Goal: Task Accomplishment & Management: Use online tool/utility

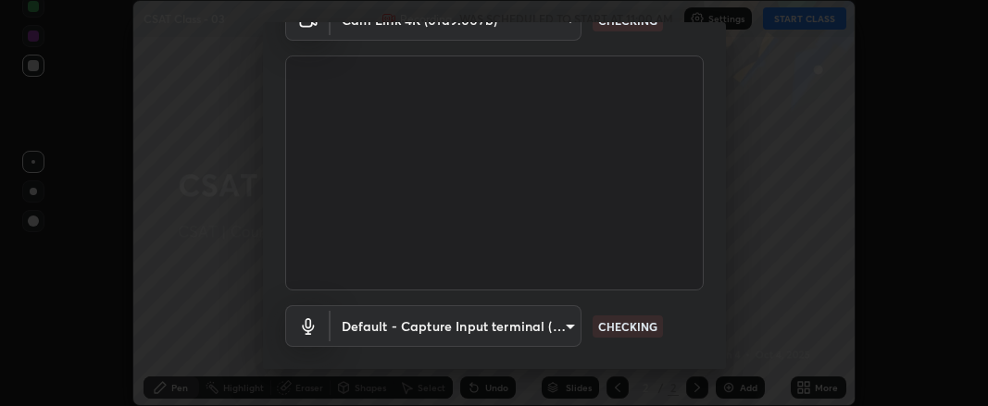
scroll to position [200, 0]
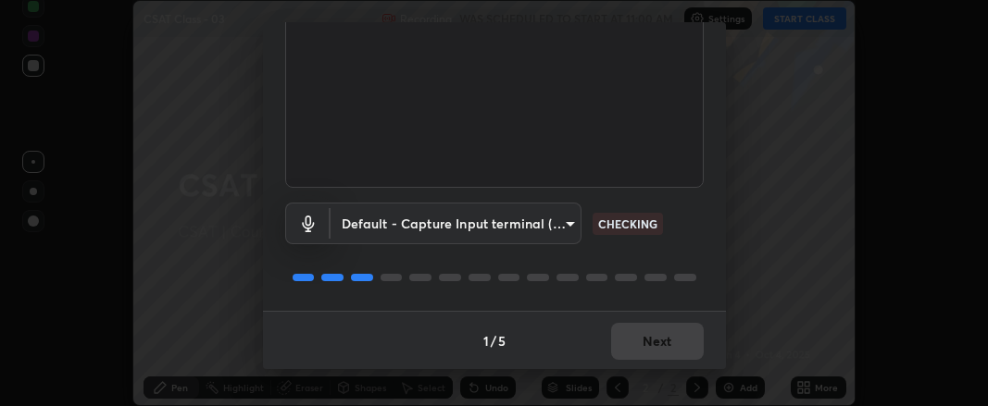
click at [489, 225] on body "Erase all CSAT Class - 03 Recording WAS SCHEDULED TO START AT 11:00 AM Settings…" at bounding box center [494, 203] width 988 height 406
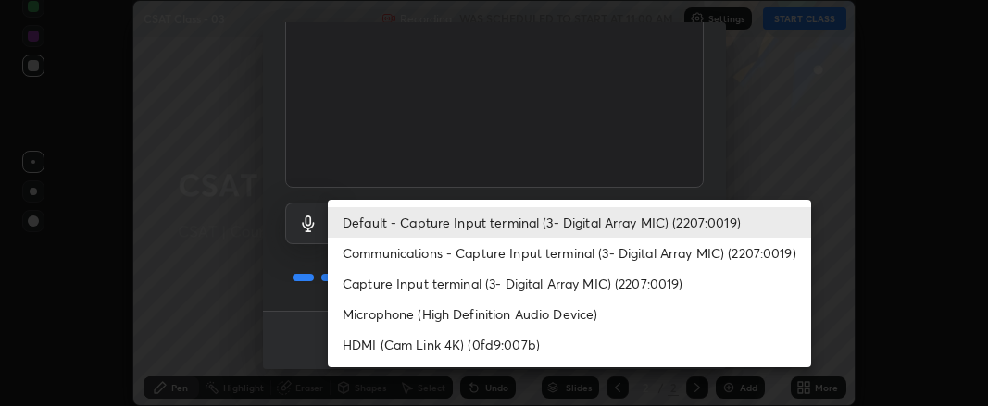
click at [423, 338] on li "HDMI (Cam Link 4K) (0fd9:007b)" at bounding box center [569, 345] width 483 height 31
type input "7a2f3675bf07279f06911046b37044d8932d383f57408948bee2359d920e257e"
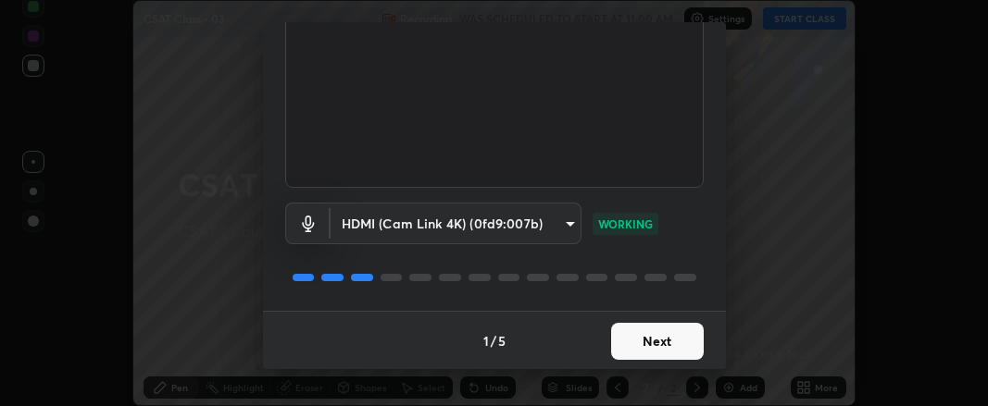
click at [637, 340] on button "Next" at bounding box center [657, 341] width 93 height 37
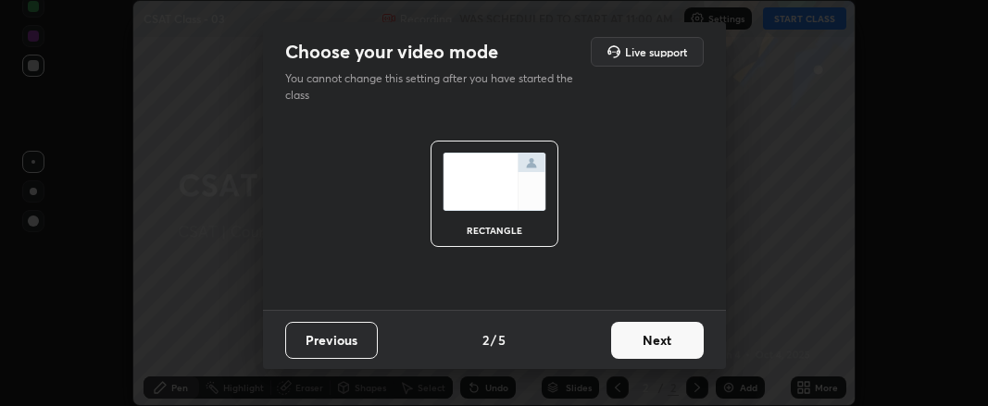
scroll to position [0, 0]
click at [644, 344] on button "Next" at bounding box center [657, 340] width 93 height 37
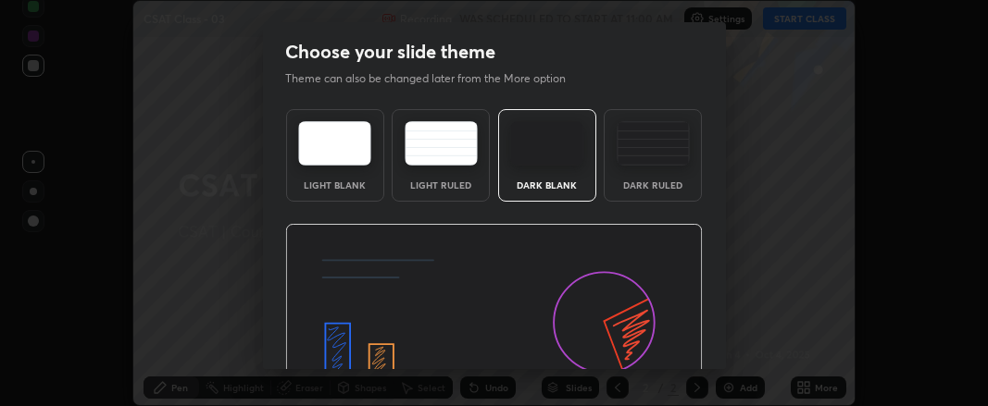
click at [652, 347] on img at bounding box center [493, 341] width 417 height 235
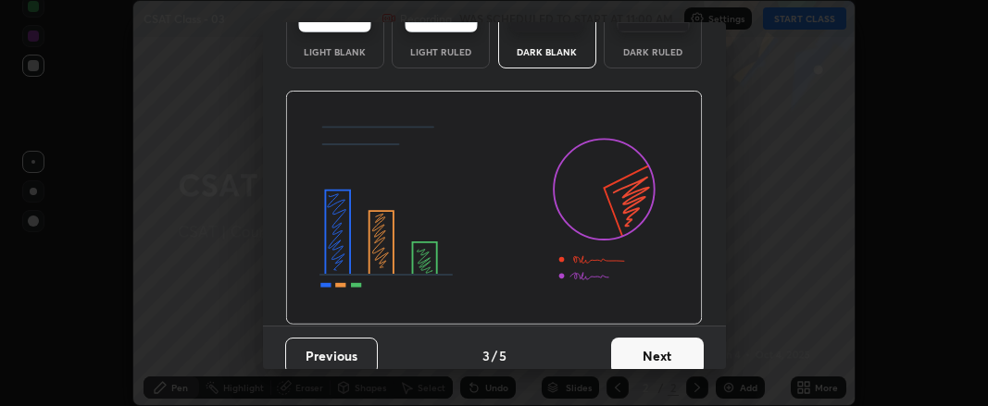
click at [658, 357] on button "Next" at bounding box center [657, 356] width 93 height 37
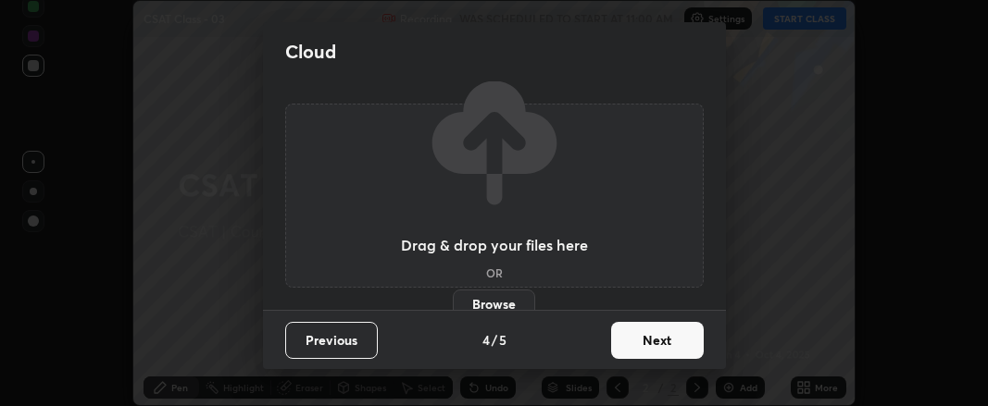
scroll to position [0, 0]
click at [662, 357] on button "Next" at bounding box center [657, 340] width 93 height 37
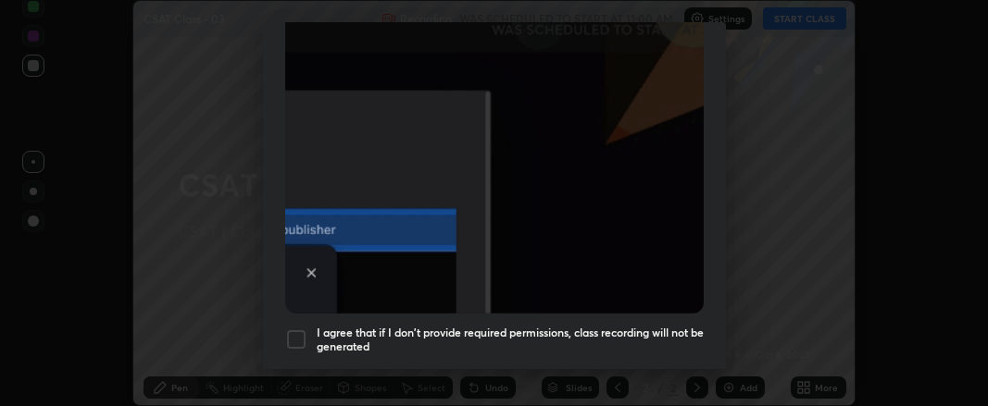
scroll to position [578, 0]
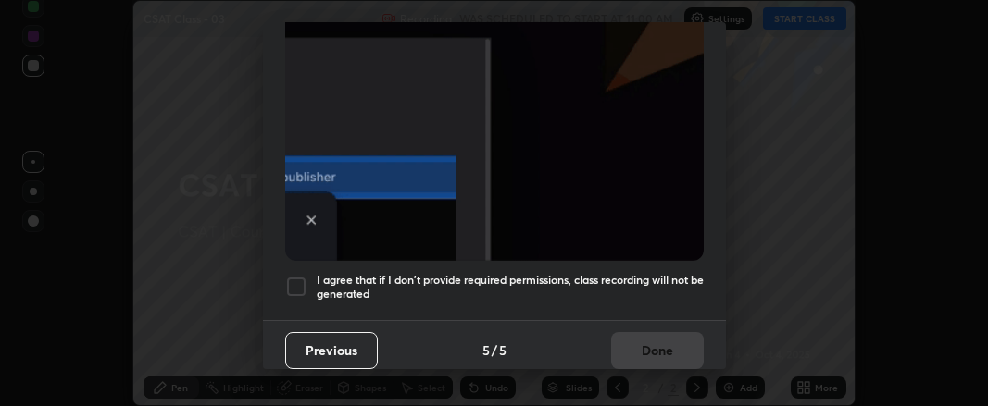
click at [298, 279] on div at bounding box center [296, 287] width 22 height 22
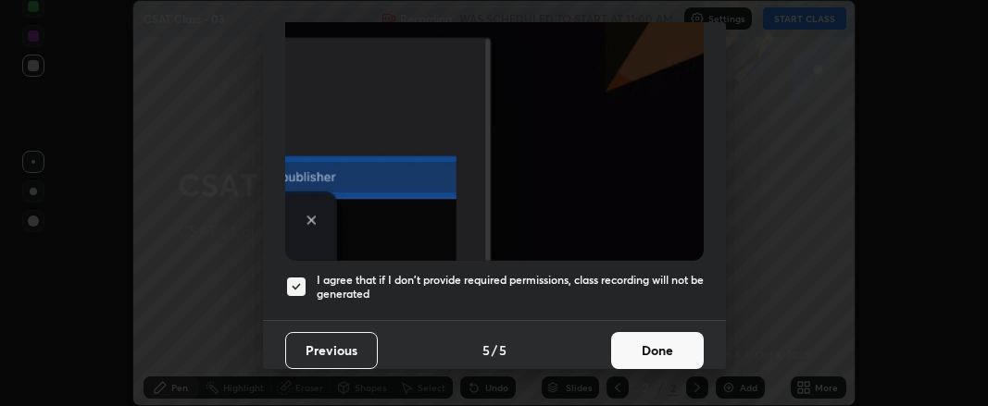
click at [636, 332] on button "Done" at bounding box center [657, 350] width 93 height 37
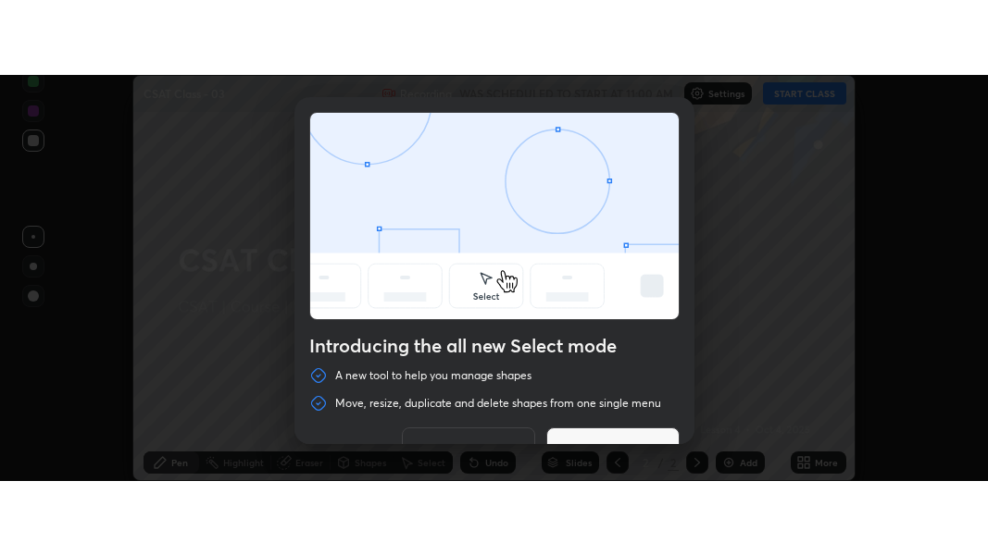
scroll to position [42, 0]
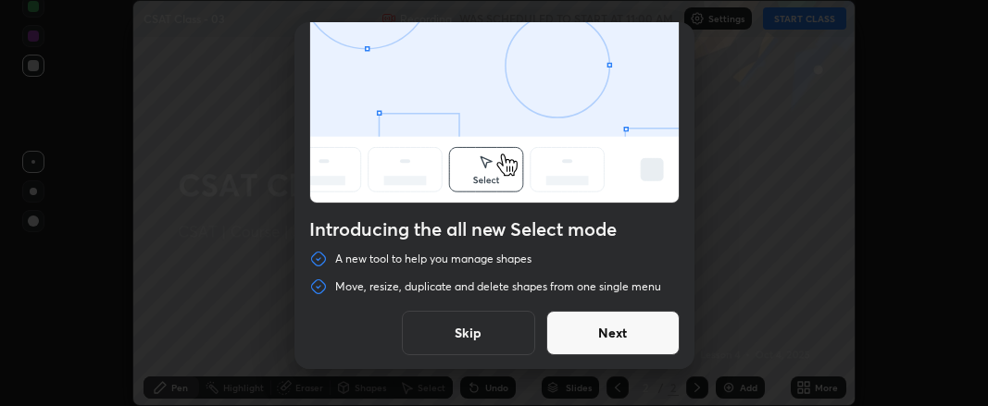
click at [455, 321] on button "Skip" at bounding box center [468, 333] width 133 height 44
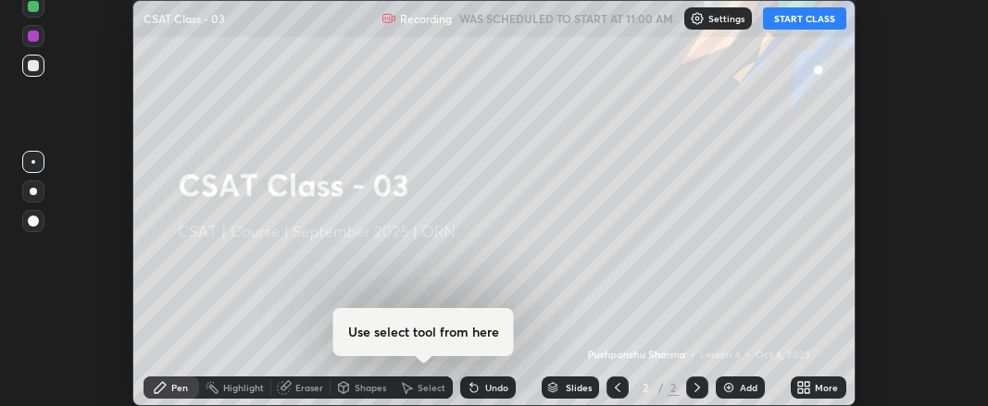
click at [802, 385] on icon at bounding box center [800, 384] width 5 height 5
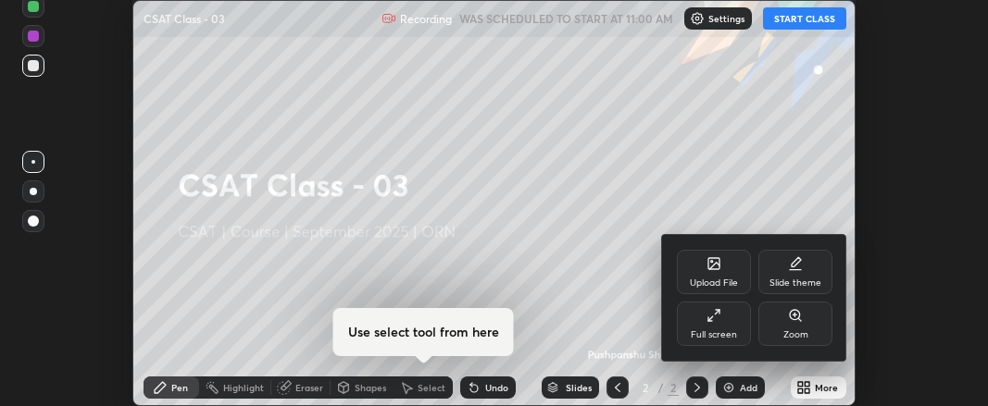
click at [715, 318] on icon at bounding box center [713, 315] width 15 height 15
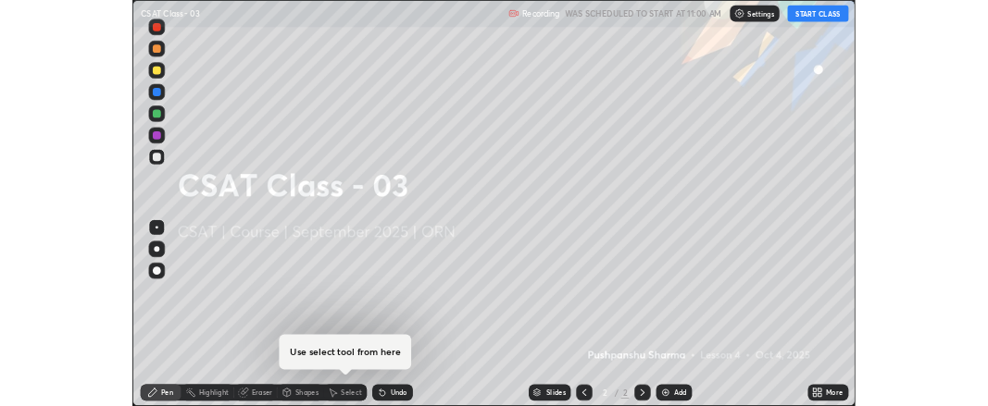
scroll to position [555, 988]
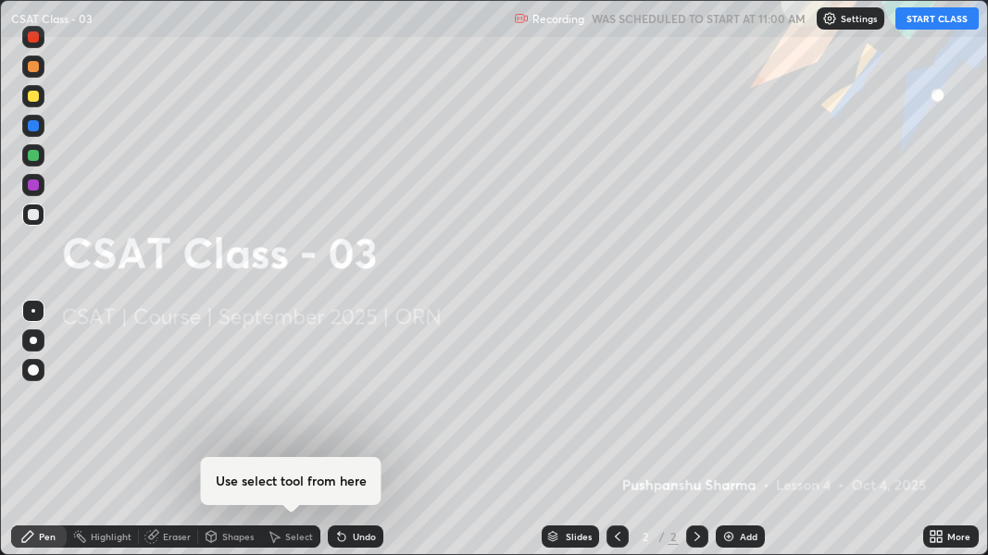
click at [929, 16] on button "START CLASS" at bounding box center [936, 18] width 83 height 22
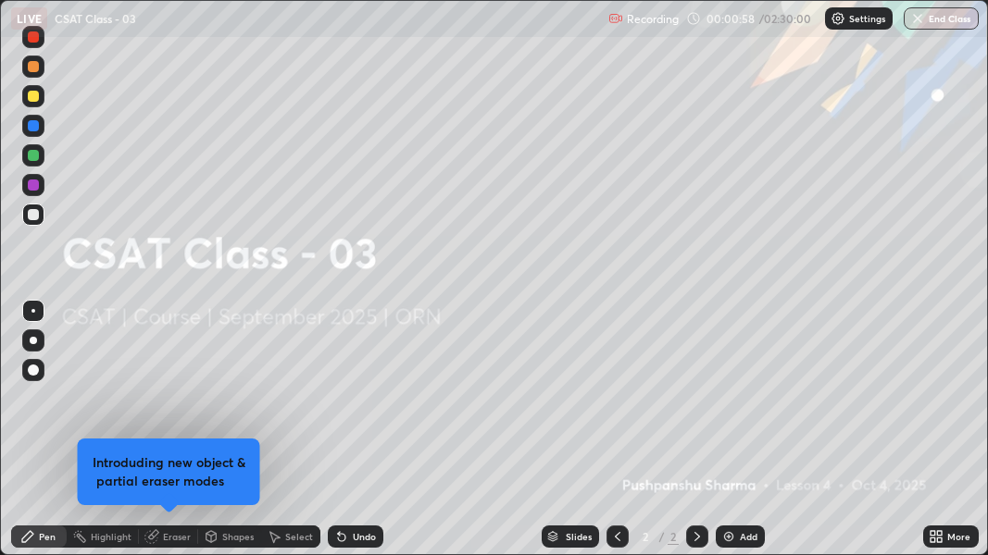
click at [722, 405] on img at bounding box center [728, 536] width 15 height 15
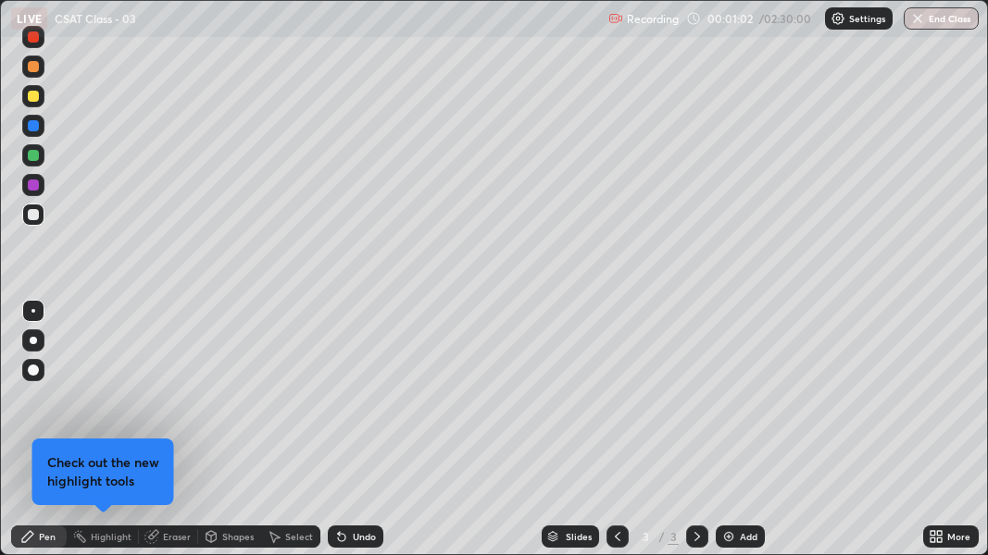
click at [56, 405] on div "Pen" at bounding box center [39, 537] width 56 height 22
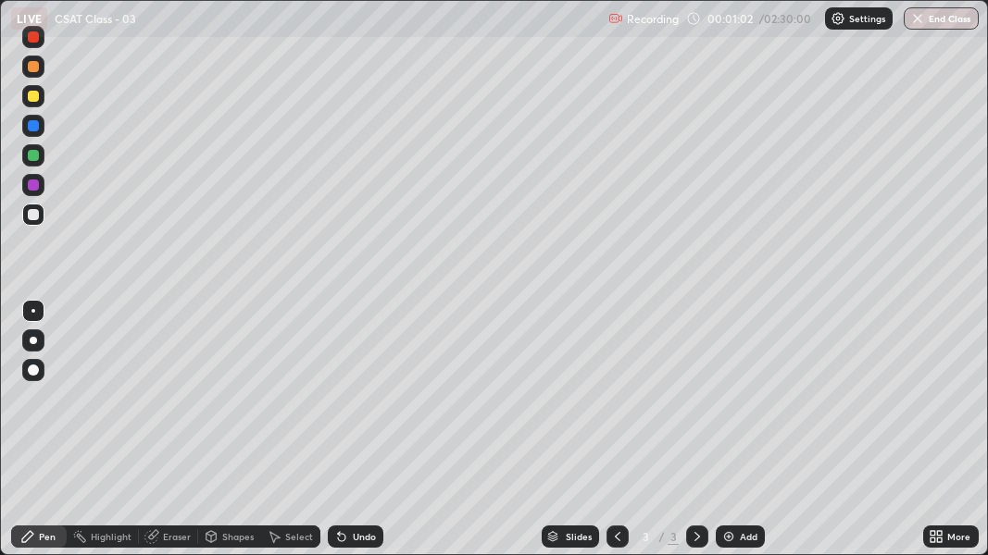
click at [50, 405] on div "Pen" at bounding box center [47, 536] width 17 height 9
click at [35, 373] on div at bounding box center [33, 370] width 11 height 11
click at [38, 158] on div at bounding box center [33, 155] width 11 height 11
click at [723, 405] on img at bounding box center [728, 536] width 15 height 15
click at [33, 98] on div at bounding box center [33, 96] width 11 height 11
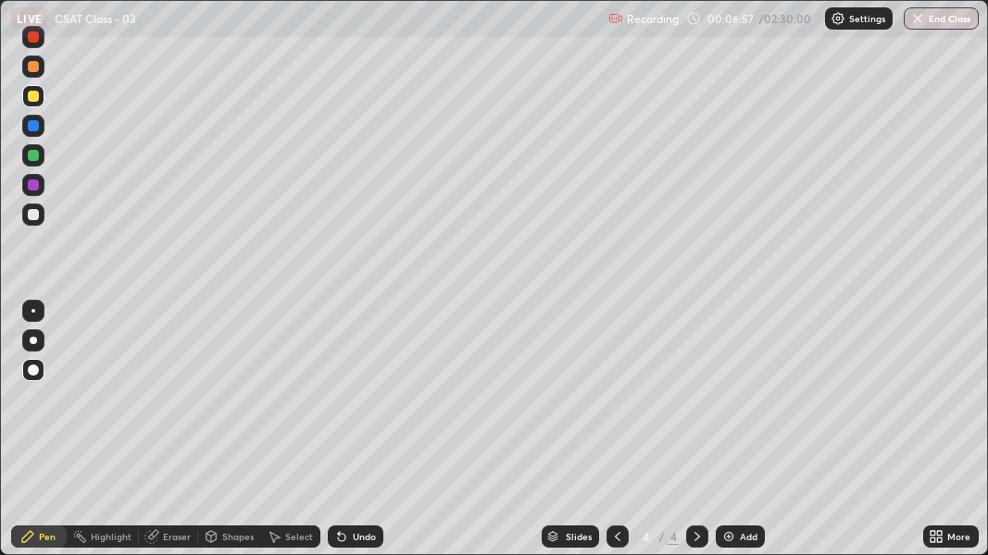
click at [32, 211] on div at bounding box center [33, 214] width 11 height 11
click at [359, 405] on div "Undo" at bounding box center [364, 536] width 23 height 9
click at [358, 405] on div "Undo" at bounding box center [364, 536] width 23 height 9
click at [354, 405] on div "Undo" at bounding box center [364, 536] width 23 height 9
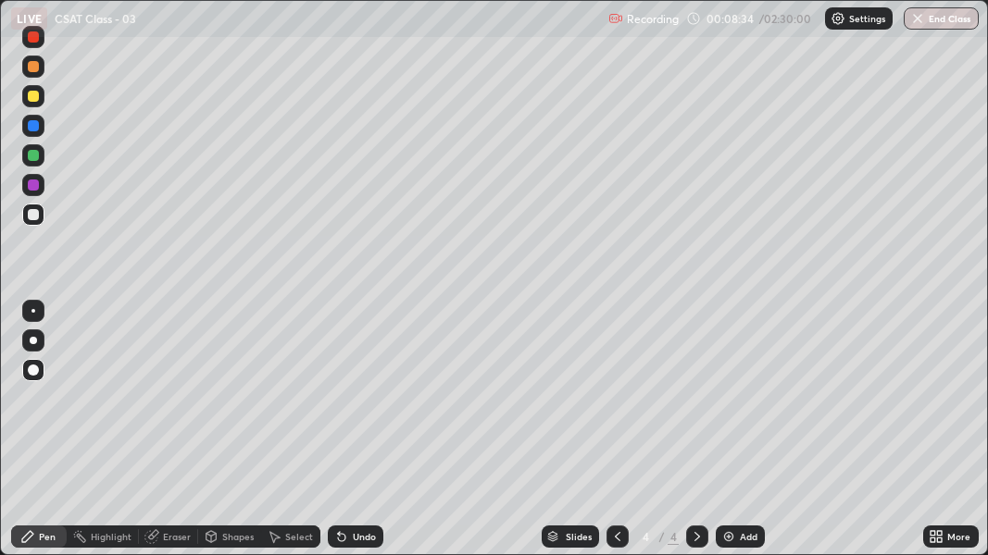
click at [32, 158] on div at bounding box center [33, 155] width 11 height 11
click at [733, 405] on img at bounding box center [728, 536] width 15 height 15
click at [31, 95] on div at bounding box center [33, 96] width 11 height 11
click at [338, 405] on icon at bounding box center [341, 537] width 7 height 7
click at [342, 405] on icon at bounding box center [341, 536] width 15 height 15
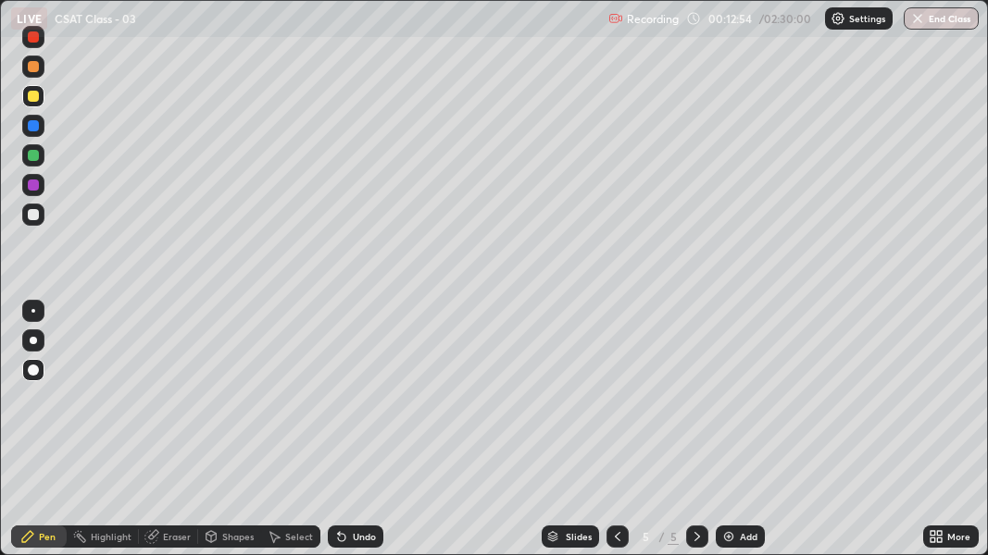
click at [342, 405] on icon at bounding box center [341, 537] width 7 height 7
click at [339, 405] on icon at bounding box center [341, 537] width 7 height 7
click at [342, 405] on icon at bounding box center [341, 537] width 7 height 7
click at [341, 405] on icon at bounding box center [341, 537] width 7 height 7
click at [339, 405] on icon at bounding box center [341, 537] width 7 height 7
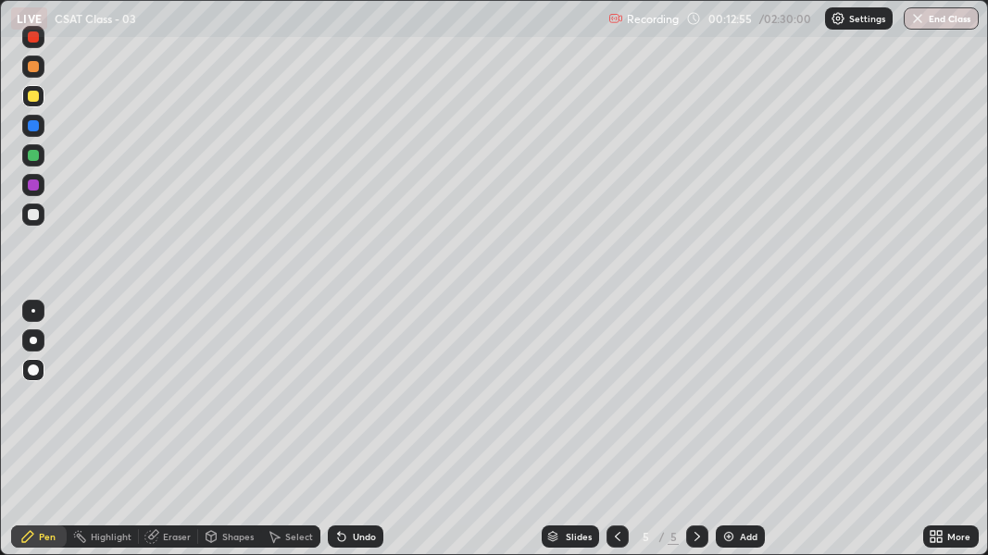
click at [339, 405] on icon at bounding box center [341, 537] width 7 height 7
click at [728, 405] on img at bounding box center [728, 536] width 15 height 15
click at [31, 153] on div at bounding box center [33, 155] width 11 height 11
click at [344, 405] on icon at bounding box center [341, 536] width 15 height 15
click at [353, 405] on div "Undo" at bounding box center [364, 536] width 23 height 9
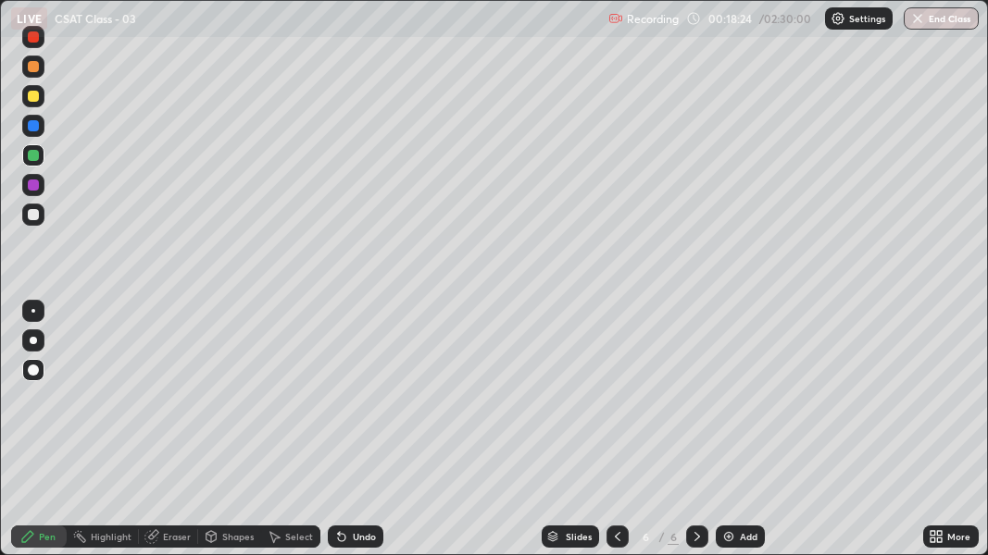
click at [353, 405] on div "Undo" at bounding box center [364, 536] width 23 height 9
click at [354, 405] on div "Undo" at bounding box center [364, 536] width 23 height 9
click at [34, 127] on div at bounding box center [33, 125] width 11 height 11
click at [31, 94] on div at bounding box center [33, 96] width 11 height 11
click at [340, 405] on icon at bounding box center [341, 536] width 15 height 15
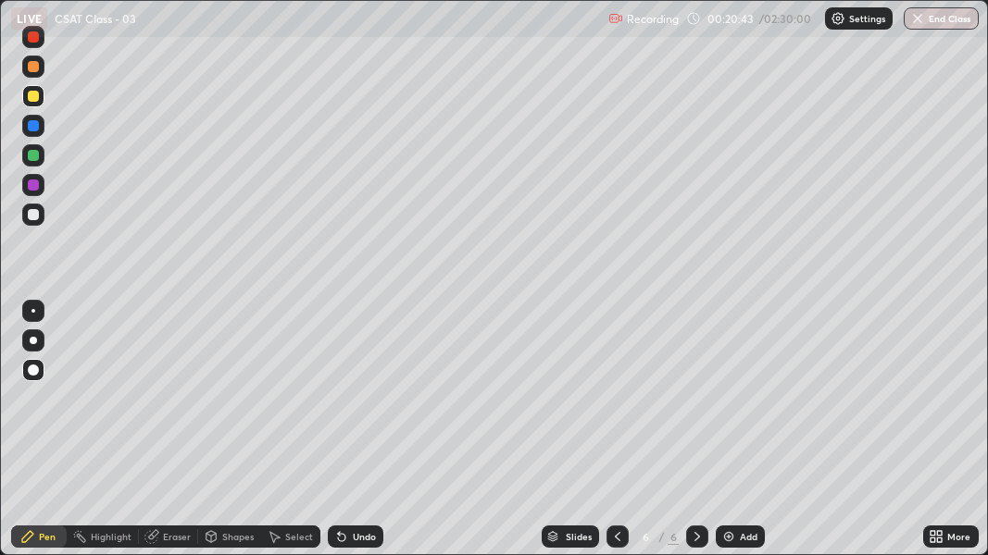
click at [339, 405] on icon at bounding box center [341, 537] width 7 height 7
click at [340, 405] on div "Undo" at bounding box center [356, 537] width 56 height 22
click at [341, 405] on div "Undo" at bounding box center [356, 537] width 56 height 22
click at [339, 405] on icon at bounding box center [341, 537] width 7 height 7
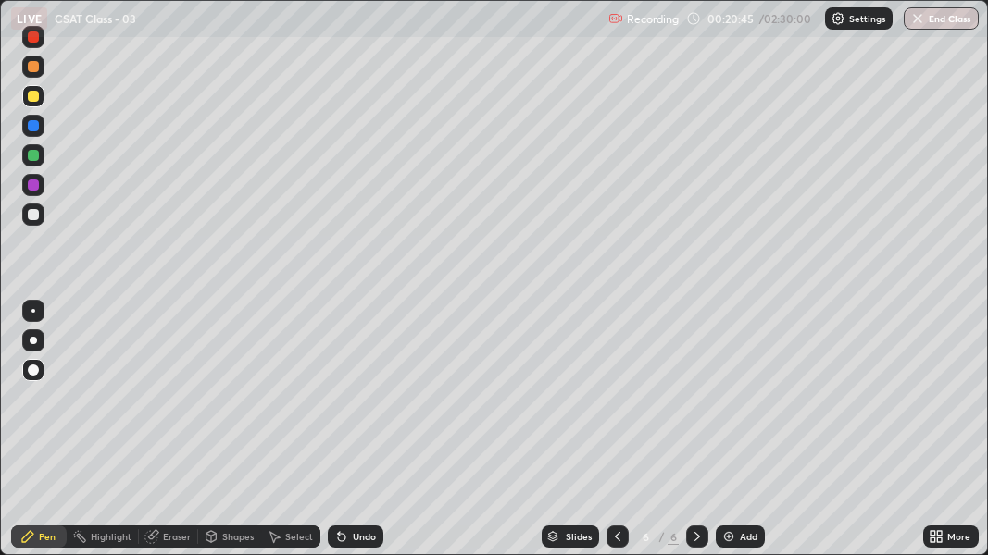
click at [339, 405] on icon at bounding box center [341, 537] width 7 height 7
click at [336, 405] on icon at bounding box center [341, 536] width 15 height 15
click at [335, 405] on div "Undo" at bounding box center [356, 537] width 56 height 22
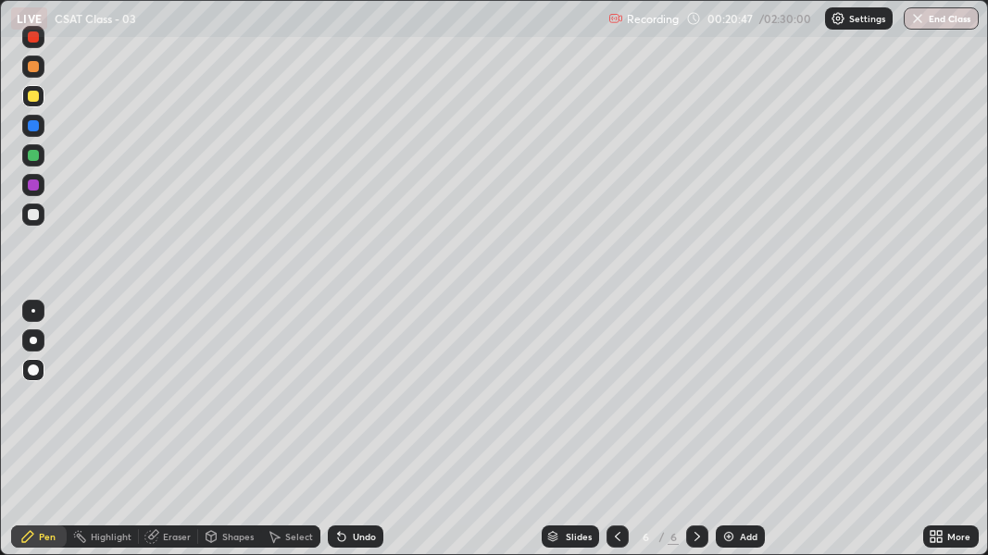
click at [338, 405] on div "Undo" at bounding box center [356, 537] width 56 height 22
click at [338, 405] on icon at bounding box center [341, 537] width 7 height 7
click at [341, 405] on icon at bounding box center [341, 537] width 7 height 7
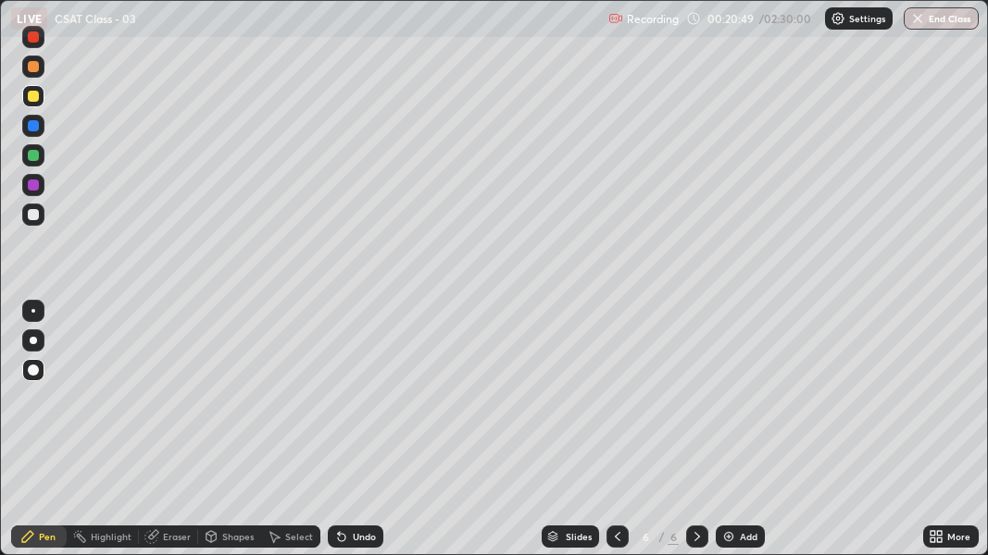
click at [341, 405] on icon at bounding box center [341, 536] width 15 height 15
click at [342, 405] on icon at bounding box center [341, 536] width 15 height 15
click at [341, 405] on icon at bounding box center [341, 537] width 7 height 7
click at [342, 405] on icon at bounding box center [341, 537] width 7 height 7
click at [341, 405] on icon at bounding box center [341, 537] width 7 height 7
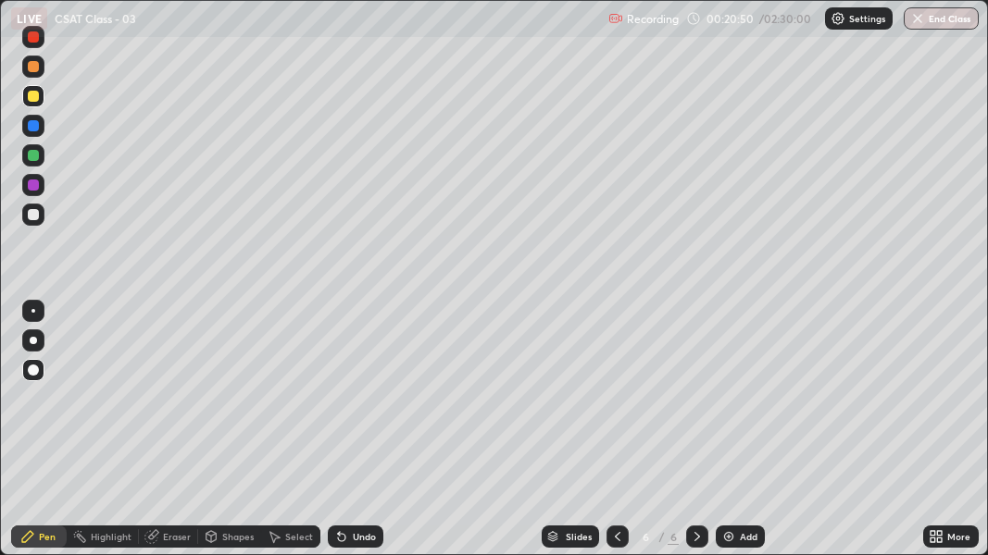
click at [341, 405] on icon at bounding box center [341, 537] width 7 height 7
click at [339, 405] on icon at bounding box center [341, 537] width 7 height 7
click at [341, 405] on icon at bounding box center [341, 537] width 7 height 7
click at [342, 405] on icon at bounding box center [341, 537] width 7 height 7
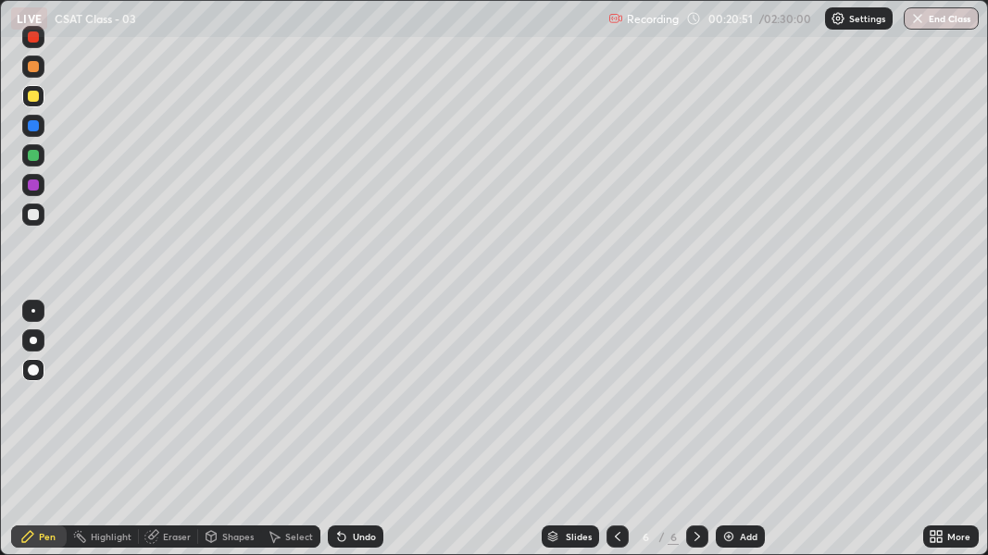
click at [342, 405] on icon at bounding box center [341, 537] width 7 height 7
click at [339, 405] on icon at bounding box center [341, 537] width 7 height 7
click at [340, 405] on icon at bounding box center [341, 537] width 7 height 7
click at [342, 405] on icon at bounding box center [341, 537] width 7 height 7
click at [341, 405] on icon at bounding box center [341, 537] width 7 height 7
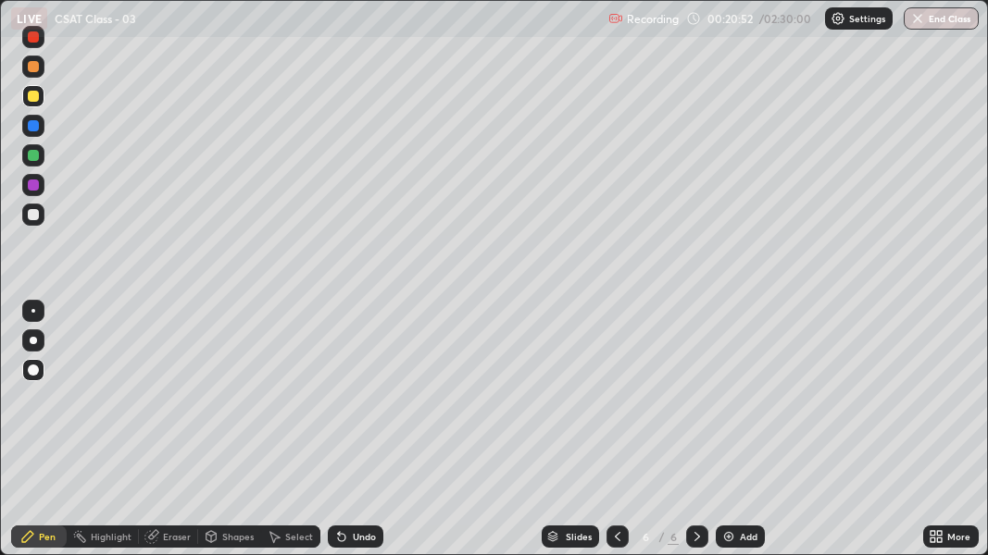
click at [342, 405] on icon at bounding box center [341, 537] width 7 height 7
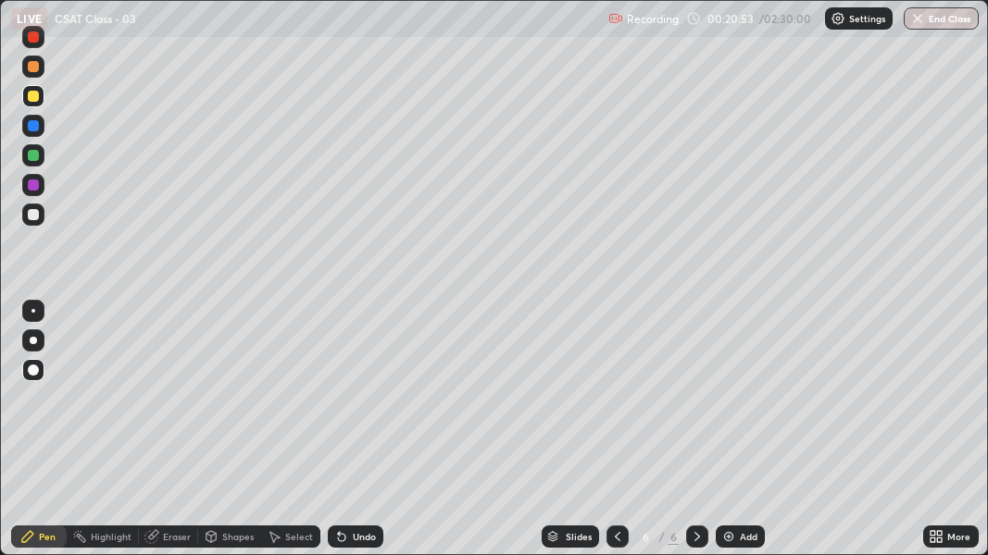
click at [342, 405] on icon at bounding box center [341, 537] width 7 height 7
click at [345, 405] on icon at bounding box center [341, 536] width 15 height 15
click at [343, 405] on icon at bounding box center [341, 536] width 15 height 15
click at [342, 405] on icon at bounding box center [341, 536] width 15 height 15
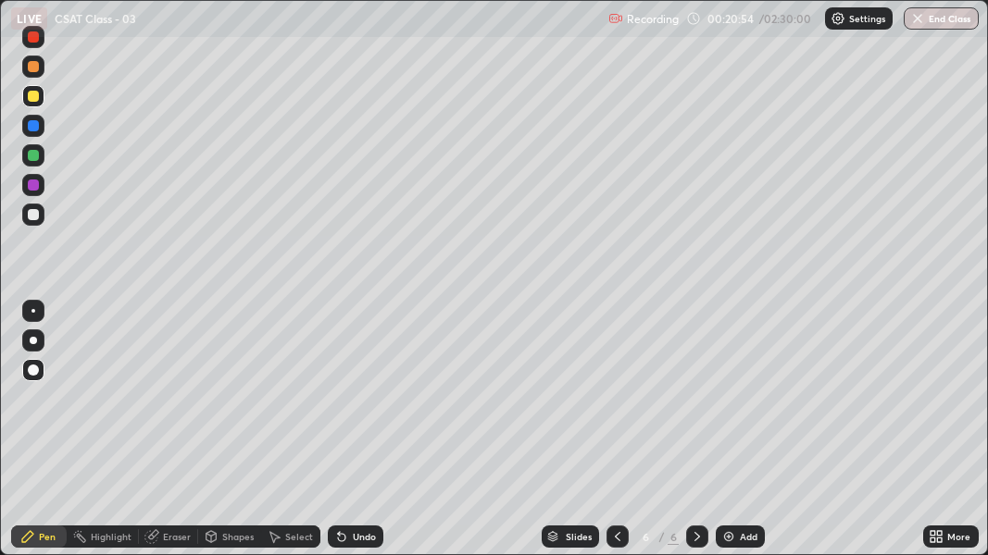
click at [342, 405] on icon at bounding box center [341, 536] width 15 height 15
click at [31, 93] on div at bounding box center [33, 96] width 11 height 11
click at [32, 156] on div at bounding box center [33, 155] width 11 height 11
click at [354, 405] on div "Undo" at bounding box center [364, 536] width 23 height 9
click at [354, 405] on div "Undo" at bounding box center [356, 537] width 56 height 22
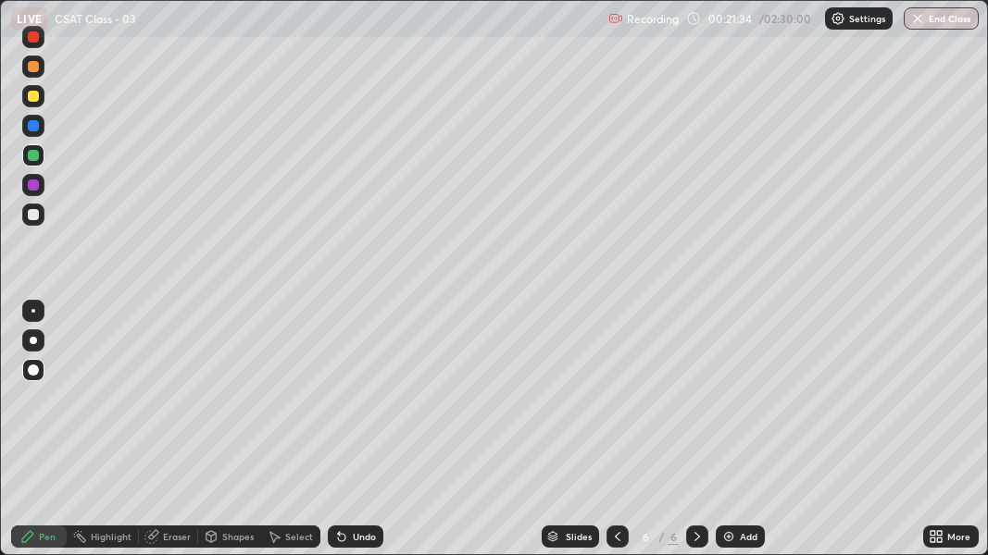
click at [353, 405] on div "Undo" at bounding box center [364, 536] width 23 height 9
click at [359, 405] on div "Undo" at bounding box center [364, 536] width 23 height 9
click at [737, 405] on div "Add" at bounding box center [739, 537] width 49 height 22
click at [728, 405] on img at bounding box center [728, 536] width 15 height 15
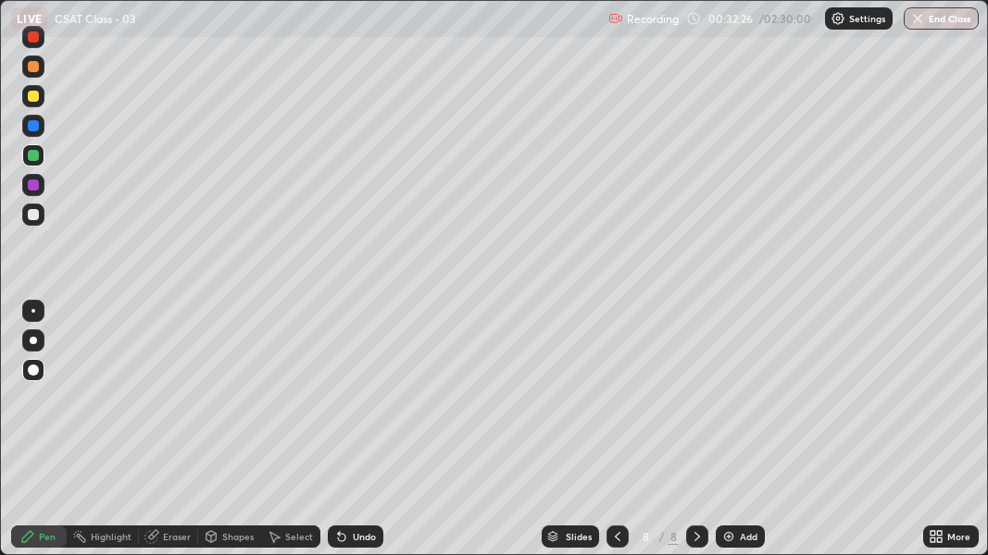
click at [733, 405] on img at bounding box center [728, 536] width 15 height 15
click at [728, 405] on img at bounding box center [728, 536] width 15 height 15
click at [736, 405] on div "Add" at bounding box center [740, 537] width 49 height 22
click at [31, 95] on div at bounding box center [33, 96] width 11 height 11
click at [730, 405] on img at bounding box center [728, 536] width 15 height 15
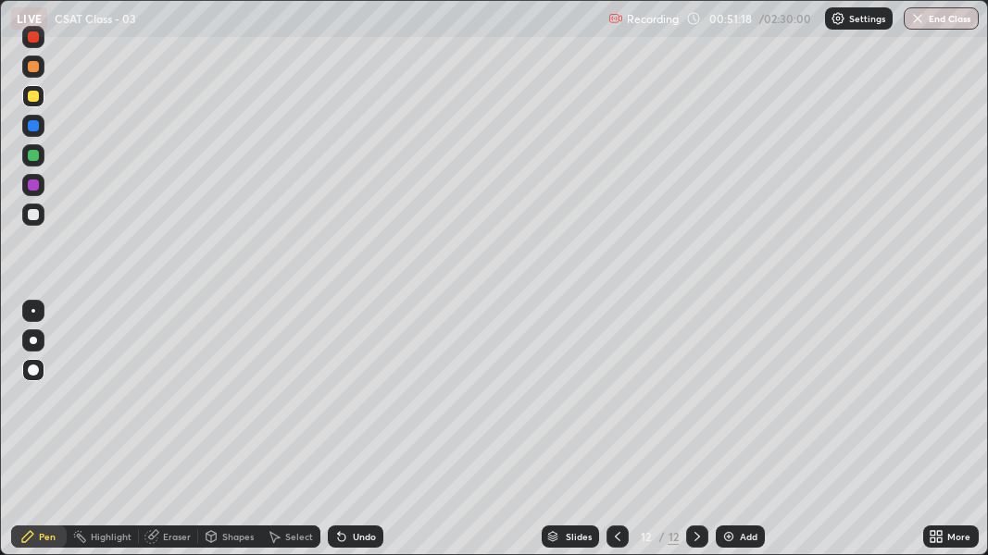
click at [348, 405] on div "Undo" at bounding box center [356, 537] width 56 height 22
click at [349, 405] on div "Undo" at bounding box center [356, 537] width 56 height 22
click at [350, 405] on div "Undo" at bounding box center [356, 537] width 56 height 22
click at [349, 405] on div "Undo" at bounding box center [356, 537] width 56 height 22
click at [347, 405] on div "Undo" at bounding box center [356, 537] width 56 height 22
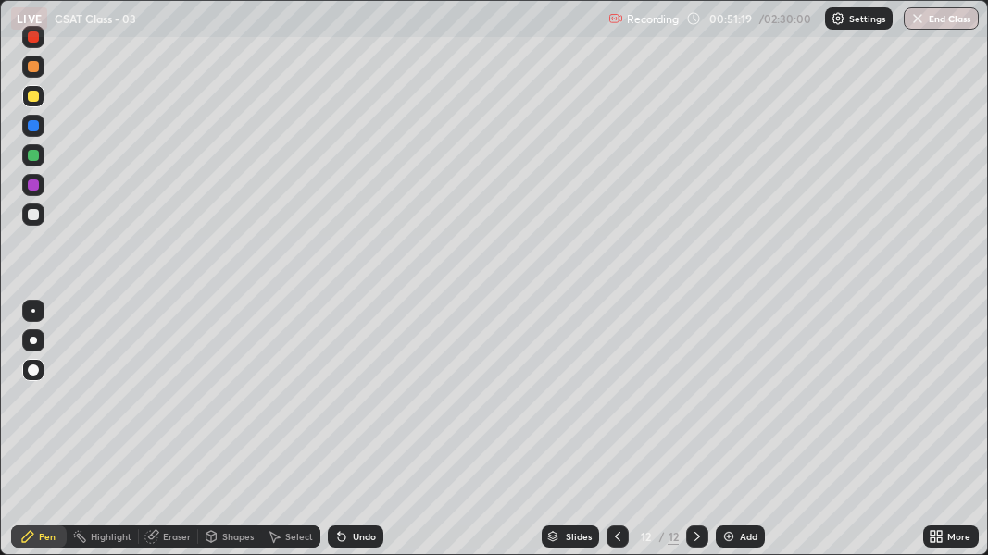
click at [346, 405] on icon at bounding box center [341, 536] width 15 height 15
click at [344, 405] on icon at bounding box center [341, 536] width 15 height 15
click at [343, 405] on icon at bounding box center [341, 536] width 15 height 15
click at [346, 405] on div "Undo" at bounding box center [356, 537] width 56 height 22
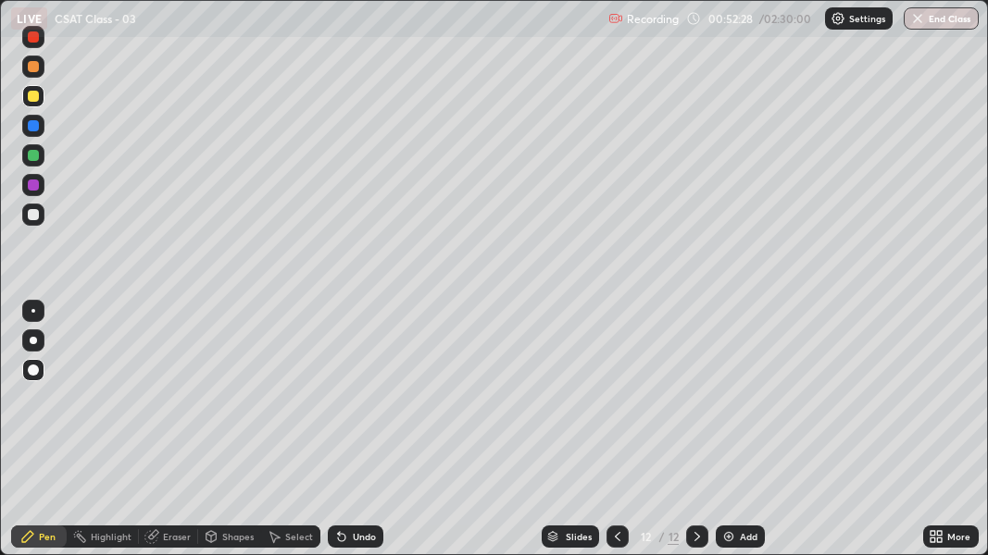
click at [23, 152] on div at bounding box center [33, 155] width 22 height 22
click at [31, 96] on div at bounding box center [33, 96] width 11 height 11
click at [0, 405] on div "Setting up your live class" at bounding box center [494, 277] width 988 height 555
click at [728, 405] on img at bounding box center [728, 536] width 15 height 15
click at [33, 95] on div at bounding box center [33, 96] width 11 height 11
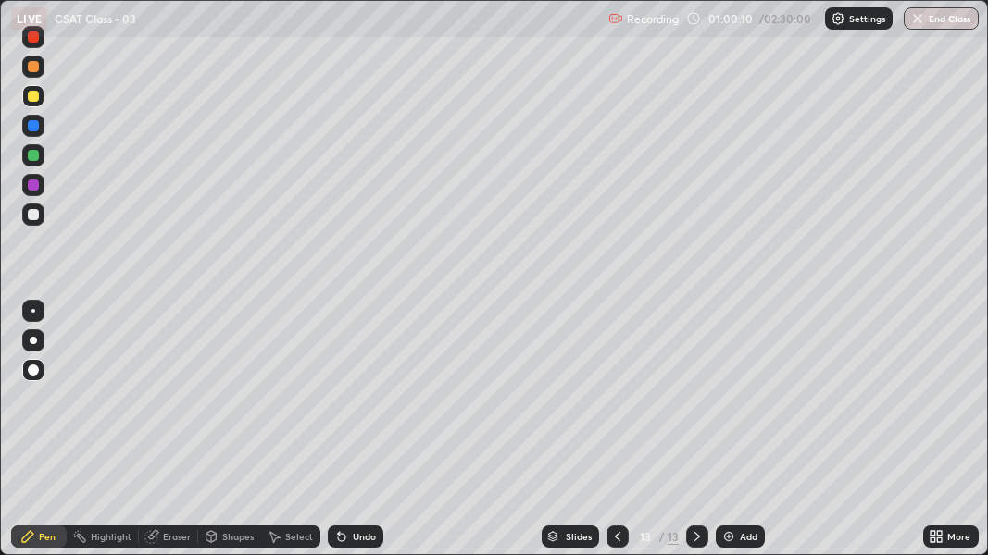
click at [356, 405] on div "Undo" at bounding box center [364, 536] width 23 height 9
click at [363, 405] on div "Undo" at bounding box center [364, 536] width 23 height 9
click at [362, 405] on div "Undo" at bounding box center [364, 536] width 23 height 9
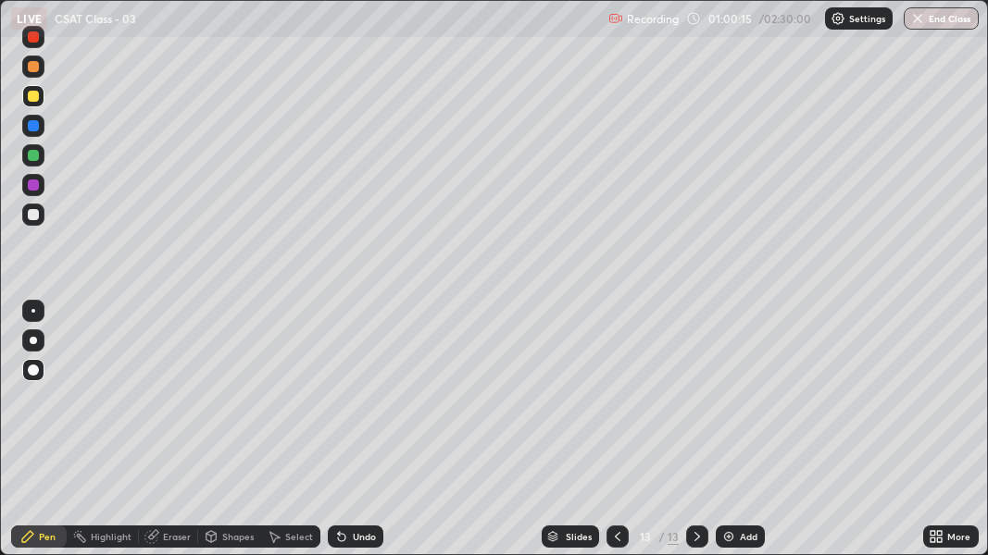
click at [361, 405] on div "Undo" at bounding box center [364, 536] width 23 height 9
click at [33, 156] on div at bounding box center [33, 155] width 11 height 11
click at [35, 124] on div at bounding box center [33, 125] width 11 height 11
click at [31, 215] on div at bounding box center [33, 214] width 11 height 11
click at [343, 405] on icon at bounding box center [341, 536] width 15 height 15
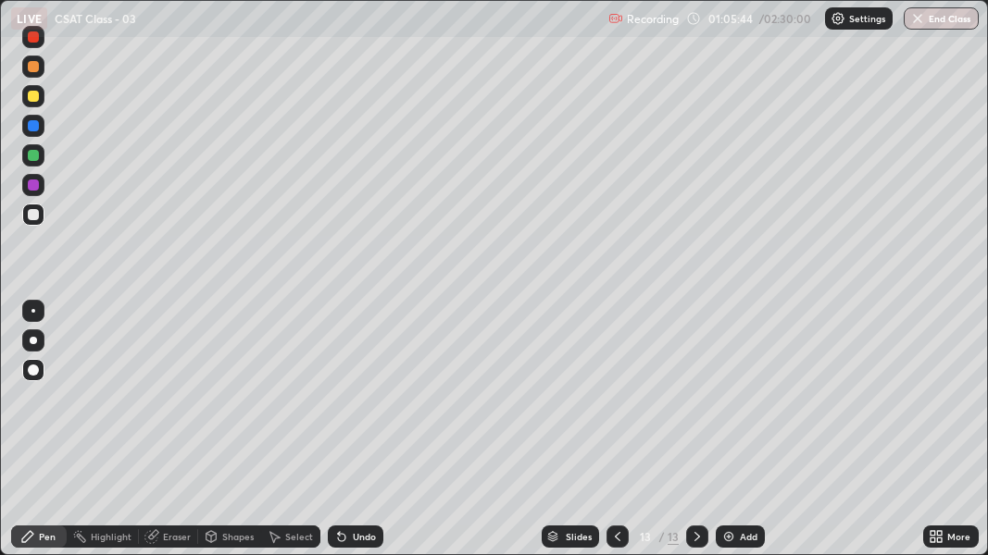
click at [737, 405] on div "Add" at bounding box center [739, 537] width 49 height 22
click at [727, 405] on img at bounding box center [728, 536] width 15 height 15
click at [723, 405] on img at bounding box center [728, 536] width 15 height 15
click at [367, 405] on div "Undo" at bounding box center [364, 536] width 23 height 9
click at [730, 405] on img at bounding box center [728, 536] width 15 height 15
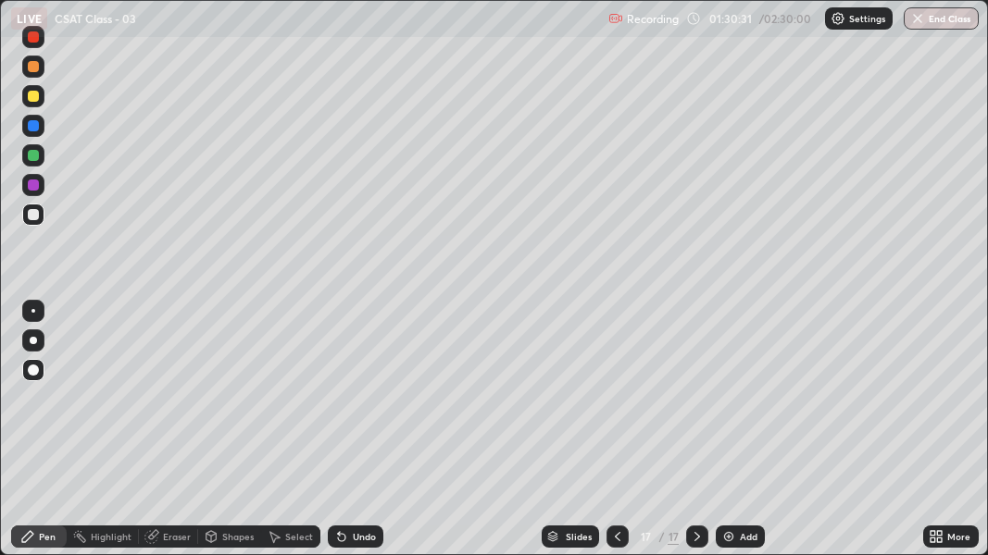
click at [723, 405] on img at bounding box center [728, 536] width 15 height 15
click at [348, 405] on div "Undo" at bounding box center [356, 537] width 56 height 22
click at [346, 405] on div "Undo" at bounding box center [356, 537] width 56 height 22
click at [339, 405] on icon at bounding box center [341, 537] width 7 height 7
click at [346, 405] on icon at bounding box center [341, 536] width 15 height 15
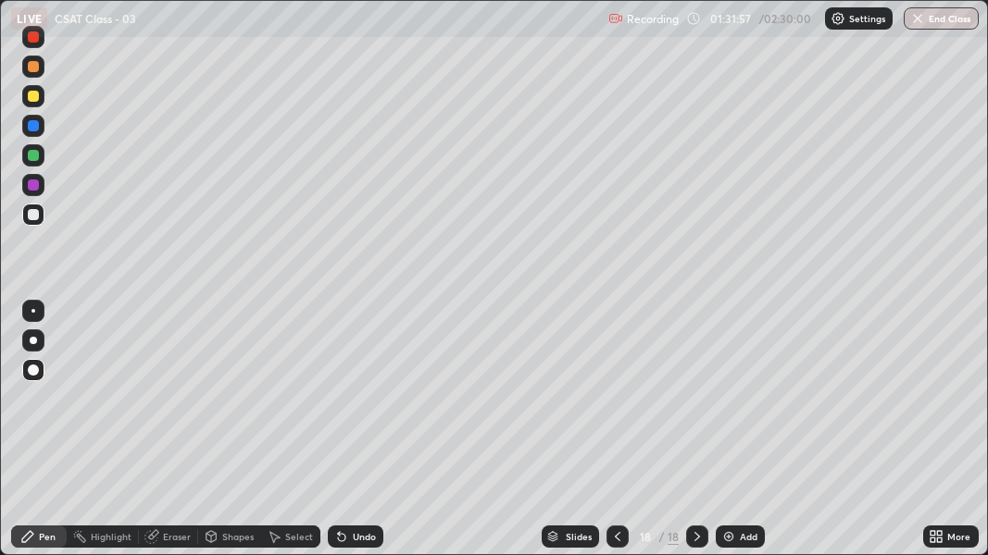
click at [339, 405] on icon at bounding box center [341, 537] width 7 height 7
click at [728, 405] on img at bounding box center [728, 536] width 15 height 15
click at [737, 405] on div "Add" at bounding box center [739, 537] width 49 height 22
click at [695, 405] on icon at bounding box center [698, 536] width 6 height 9
click at [723, 405] on img at bounding box center [729, 536] width 15 height 15
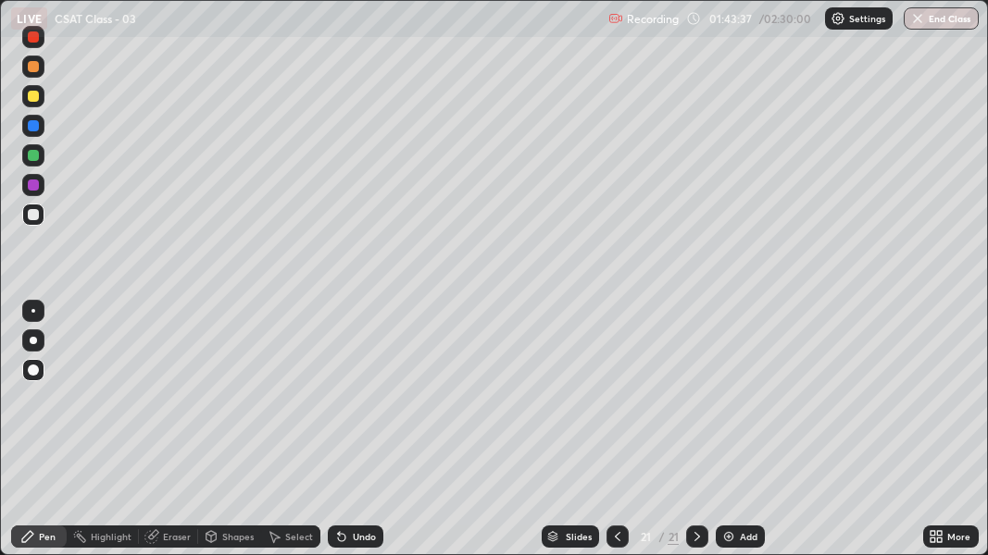
click at [358, 405] on div "Undo" at bounding box center [364, 536] width 23 height 9
click at [355, 405] on div "Undo" at bounding box center [356, 537] width 56 height 22
click at [354, 405] on div "Undo" at bounding box center [356, 537] width 56 height 22
click at [350, 405] on div "Undo" at bounding box center [356, 537] width 56 height 22
click at [349, 405] on div "Undo" at bounding box center [356, 537] width 56 height 22
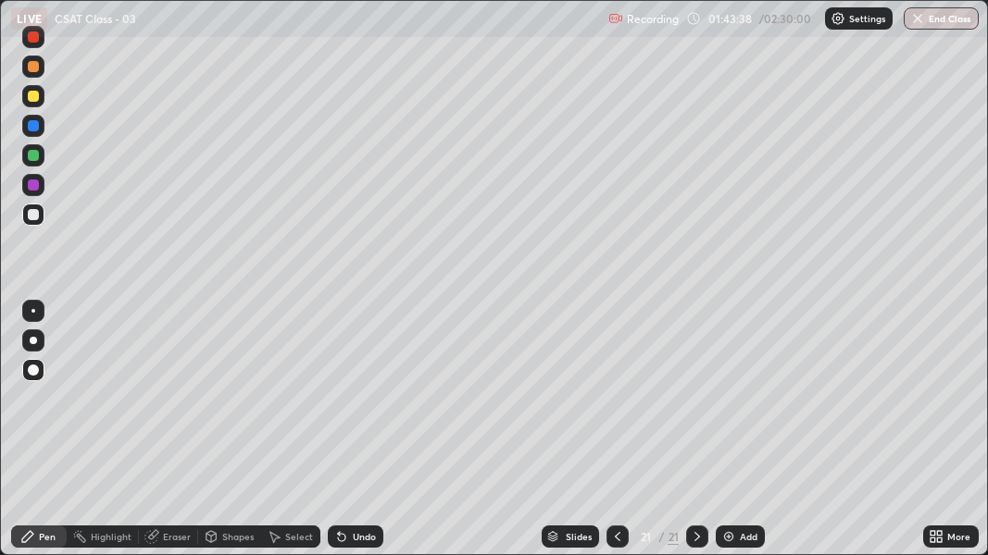
click at [349, 405] on div "Undo" at bounding box center [356, 537] width 56 height 22
click at [346, 405] on div "Undo" at bounding box center [356, 537] width 56 height 22
click at [348, 405] on div "Undo" at bounding box center [356, 537] width 56 height 22
click at [345, 405] on icon at bounding box center [341, 536] width 15 height 15
click at [348, 405] on div "Undo" at bounding box center [356, 537] width 56 height 22
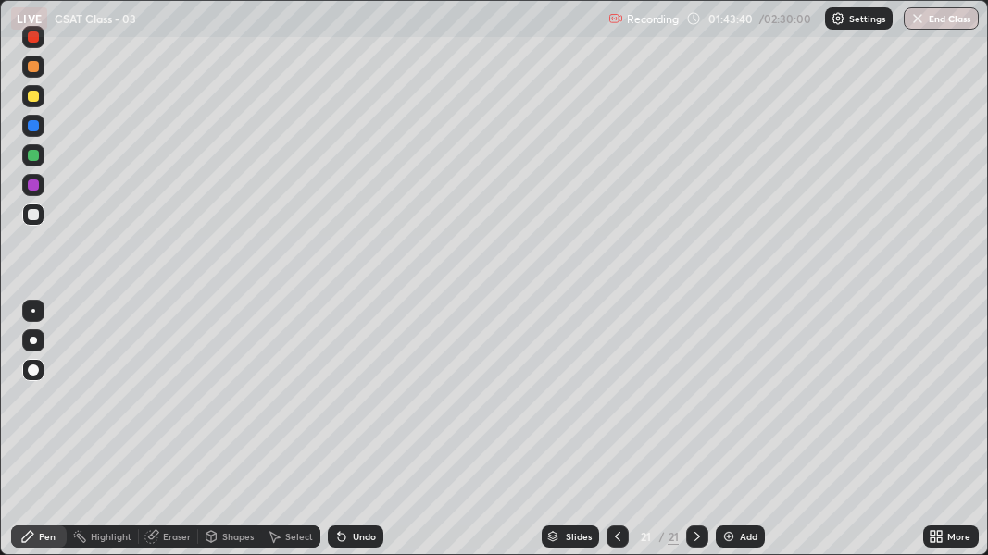
click at [347, 405] on div "Undo" at bounding box center [356, 537] width 56 height 22
click at [32, 155] on div at bounding box center [33, 155] width 11 height 11
click at [362, 405] on div "Undo" at bounding box center [364, 536] width 23 height 9
click at [727, 405] on img at bounding box center [728, 536] width 15 height 15
click at [31, 97] on div at bounding box center [33, 96] width 11 height 11
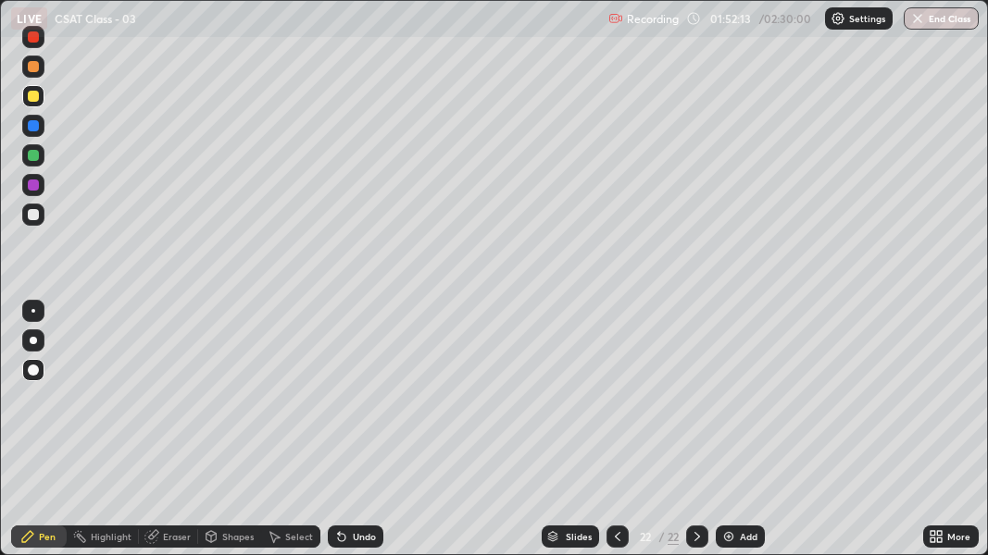
click at [734, 405] on img at bounding box center [728, 536] width 15 height 15
click at [356, 405] on div "Undo" at bounding box center [364, 536] width 23 height 9
click at [349, 405] on div "Undo" at bounding box center [356, 537] width 56 height 22
click at [340, 405] on icon at bounding box center [341, 537] width 7 height 7
click at [334, 405] on icon at bounding box center [341, 536] width 15 height 15
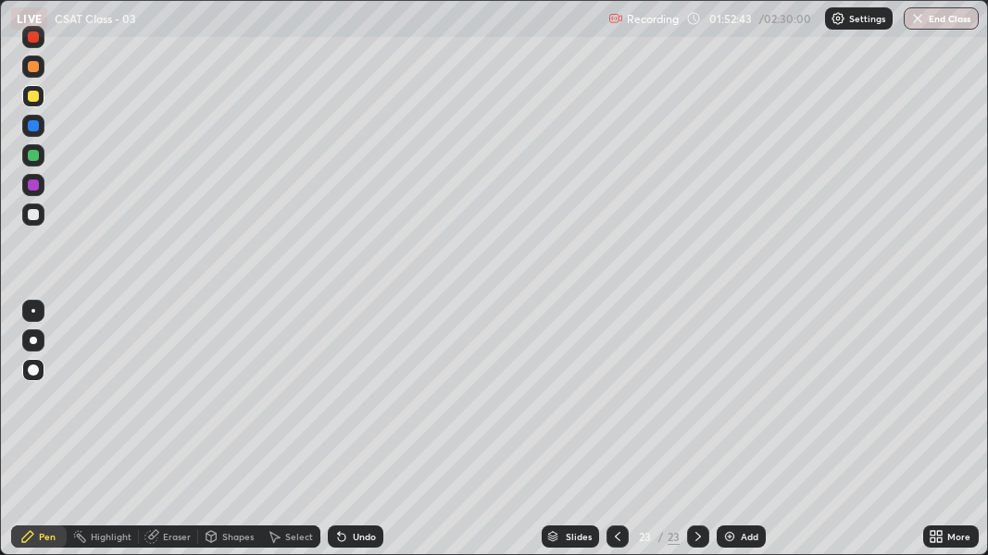
click at [328, 405] on div "Undo" at bounding box center [356, 537] width 56 height 22
click at [348, 405] on div "Undo" at bounding box center [351, 536] width 63 height 37
click at [33, 155] on div at bounding box center [33, 155] width 11 height 11
click at [35, 212] on div at bounding box center [33, 214] width 11 height 11
click at [31, 367] on div at bounding box center [33, 370] width 11 height 11
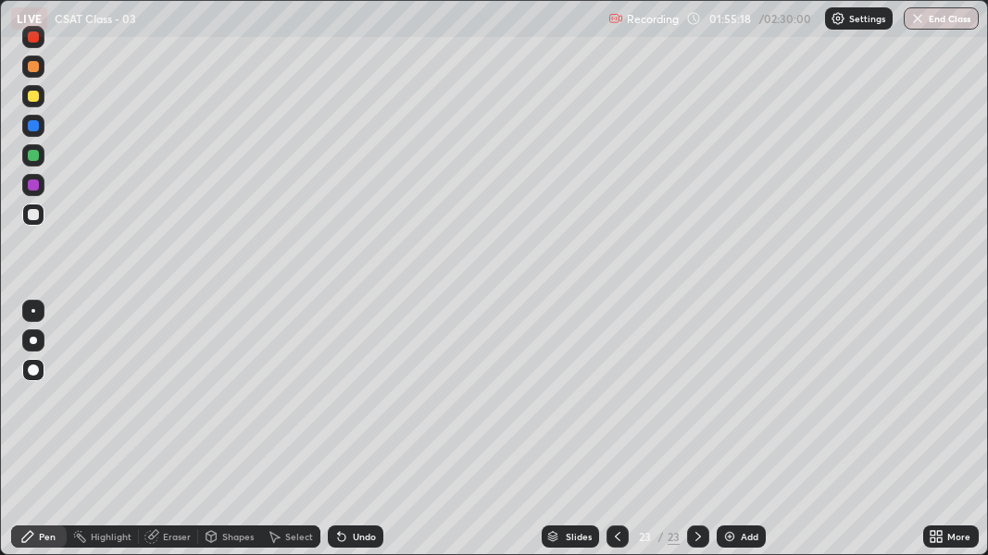
click at [31, 370] on div at bounding box center [33, 370] width 11 height 11
click at [35, 184] on div at bounding box center [33, 185] width 11 height 11
click at [33, 155] on div at bounding box center [33, 155] width 11 height 11
click at [31, 64] on div at bounding box center [33, 66] width 11 height 11
click at [722, 405] on img at bounding box center [729, 536] width 15 height 15
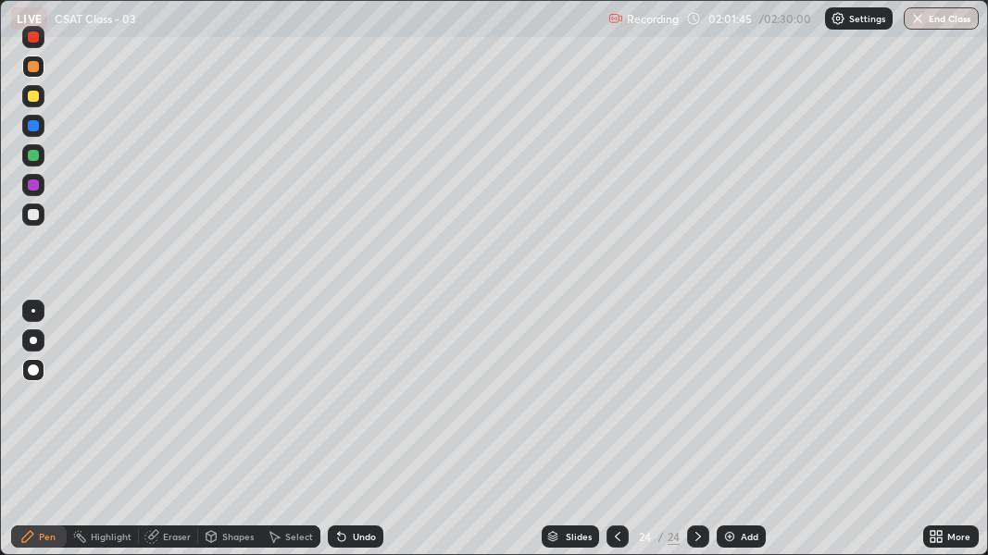
click at [722, 405] on img at bounding box center [729, 536] width 15 height 15
click at [723, 405] on img at bounding box center [729, 536] width 15 height 15
click at [32, 189] on div at bounding box center [33, 185] width 11 height 11
click at [38, 160] on div at bounding box center [33, 155] width 22 height 22
click at [731, 405] on img at bounding box center [729, 536] width 15 height 15
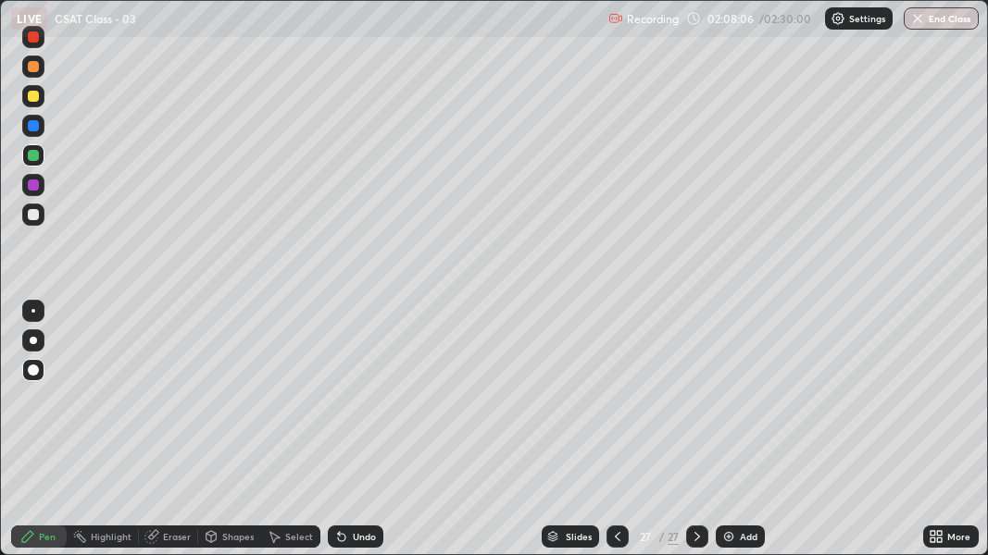
click at [37, 210] on div at bounding box center [33, 214] width 11 height 11
click at [729, 405] on img at bounding box center [728, 536] width 15 height 15
click at [38, 154] on div at bounding box center [33, 155] width 11 height 11
click at [34, 99] on div at bounding box center [33, 96] width 11 height 11
click at [727, 405] on img at bounding box center [729, 536] width 15 height 15
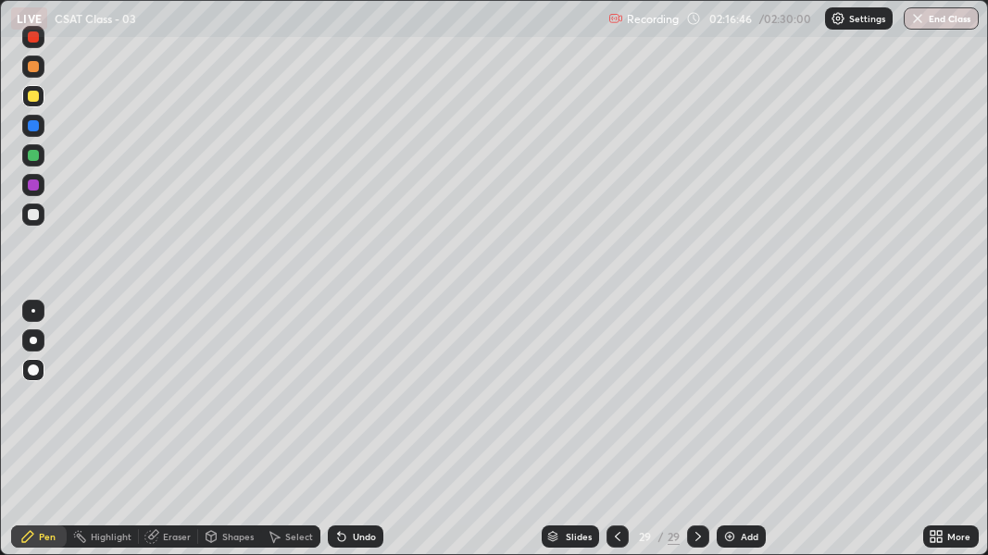
click at [34, 158] on div at bounding box center [33, 155] width 11 height 11
click at [349, 405] on div "Undo" at bounding box center [356, 537] width 56 height 22
click at [728, 405] on img at bounding box center [729, 536] width 15 height 15
click at [37, 184] on div at bounding box center [33, 185] width 11 height 11
click at [353, 405] on div "Undo" at bounding box center [364, 536] width 23 height 9
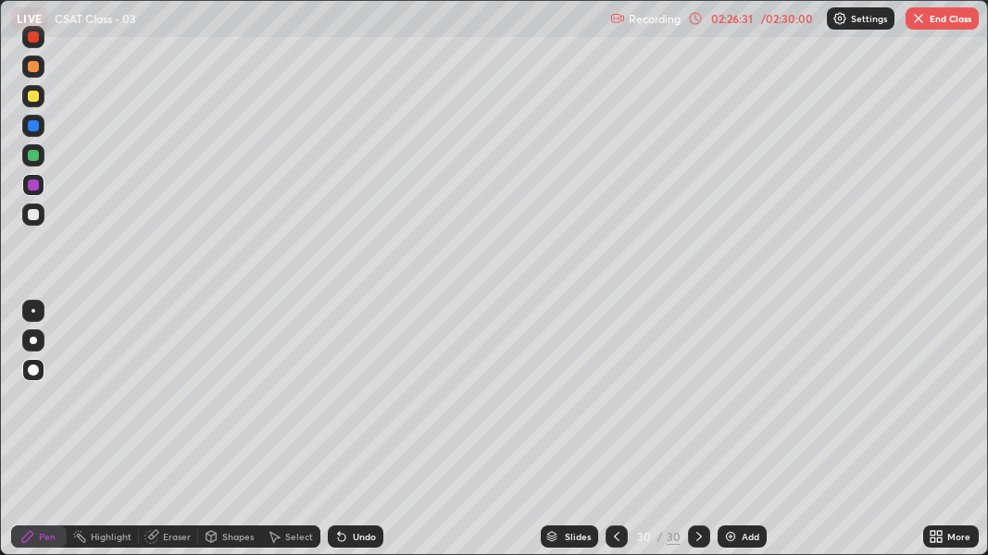
click at [950, 19] on button "End Class" at bounding box center [941, 18] width 73 height 22
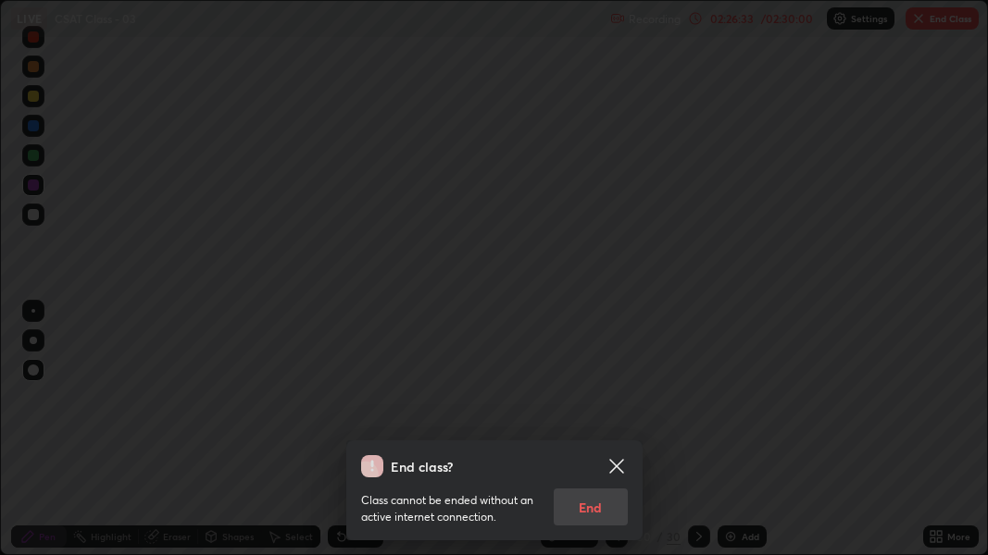
click at [581, 405] on div "Class cannot be ended without an active internet connection. End" at bounding box center [494, 502] width 267 height 48
click at [573, 405] on div "Class cannot be ended without an active internet connection. End" at bounding box center [494, 502] width 267 height 48
click at [579, 405] on div "Class cannot be ended without an active internet connection. End" at bounding box center [494, 502] width 267 height 48
click at [552, 189] on div "End class? Class cannot be ended without an active internet connection. End" at bounding box center [494, 277] width 988 height 555
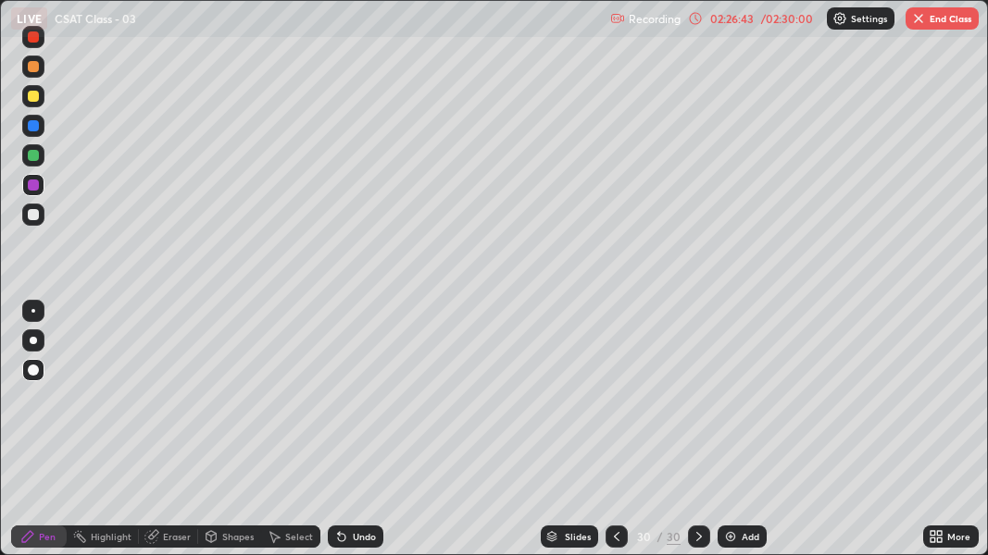
click at [925, 17] on img "button" at bounding box center [918, 18] width 15 height 15
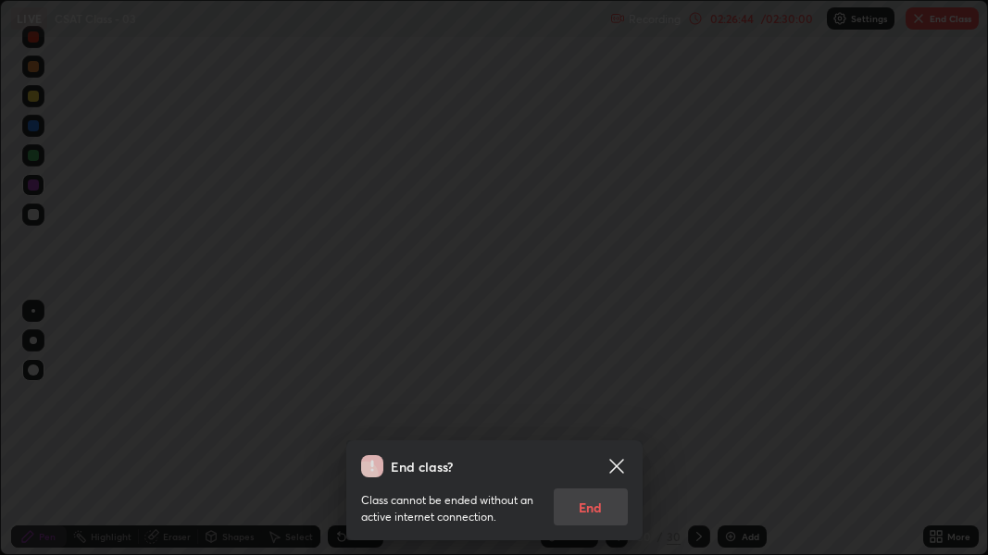
click at [587, 405] on div "Class cannot be ended without an active internet connection. End" at bounding box center [494, 502] width 267 height 48
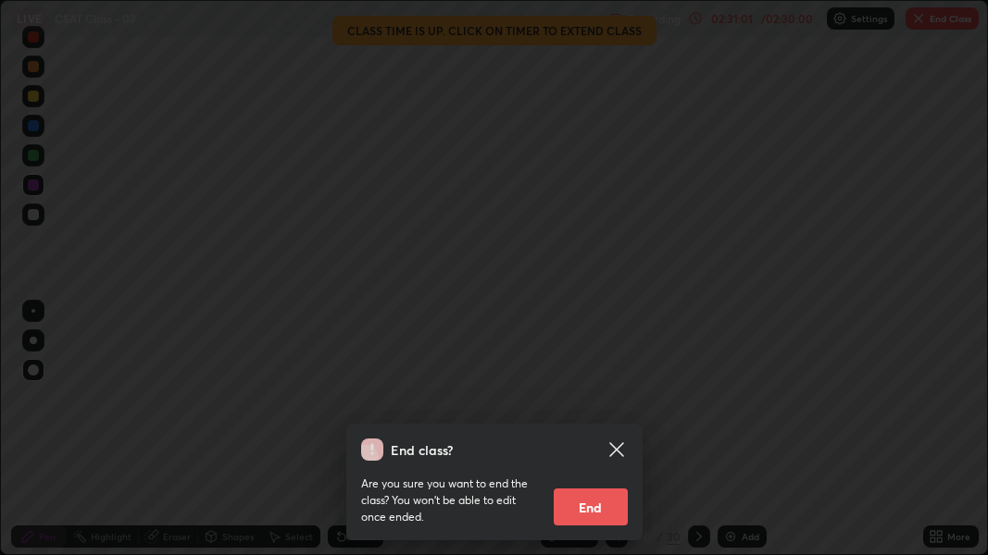
click at [573, 405] on button "End" at bounding box center [590, 507] width 74 height 37
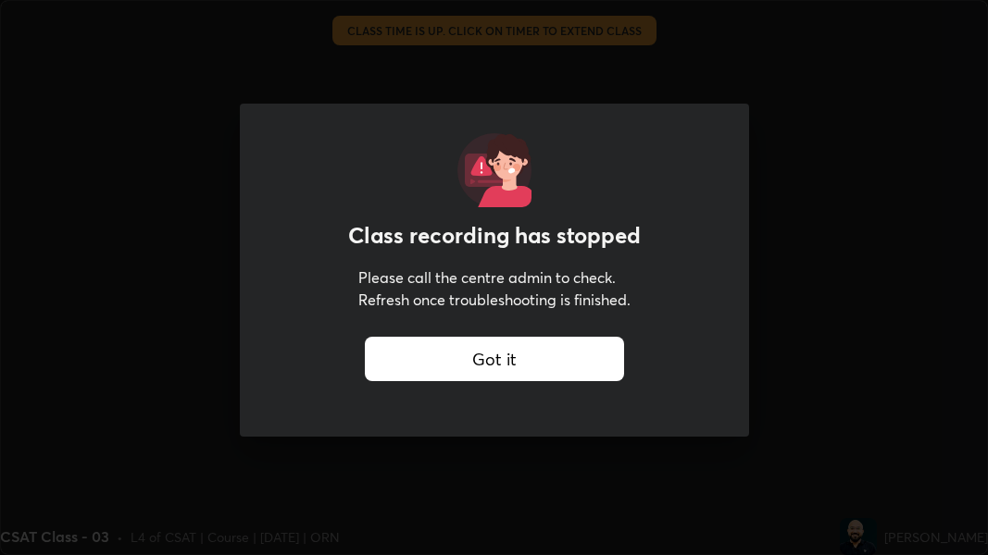
click at [503, 362] on div "Got it" at bounding box center [494, 359] width 259 height 44
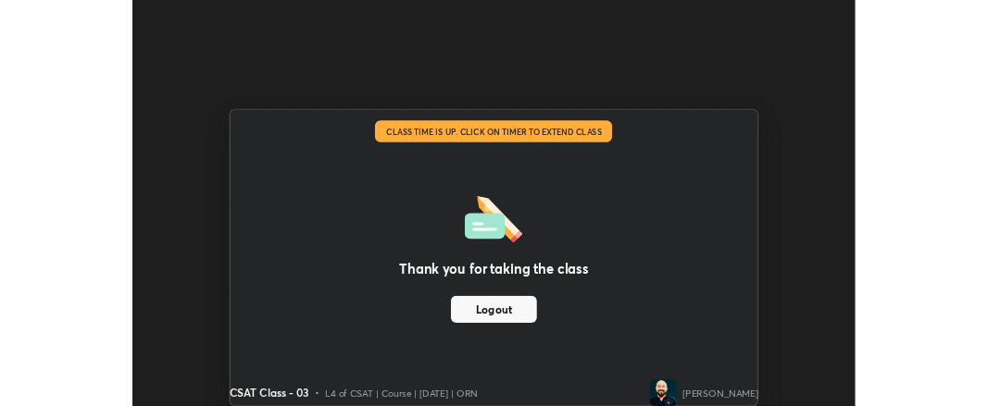
scroll to position [92151, 91570]
